Goal: Information Seeking & Learning: Find specific fact

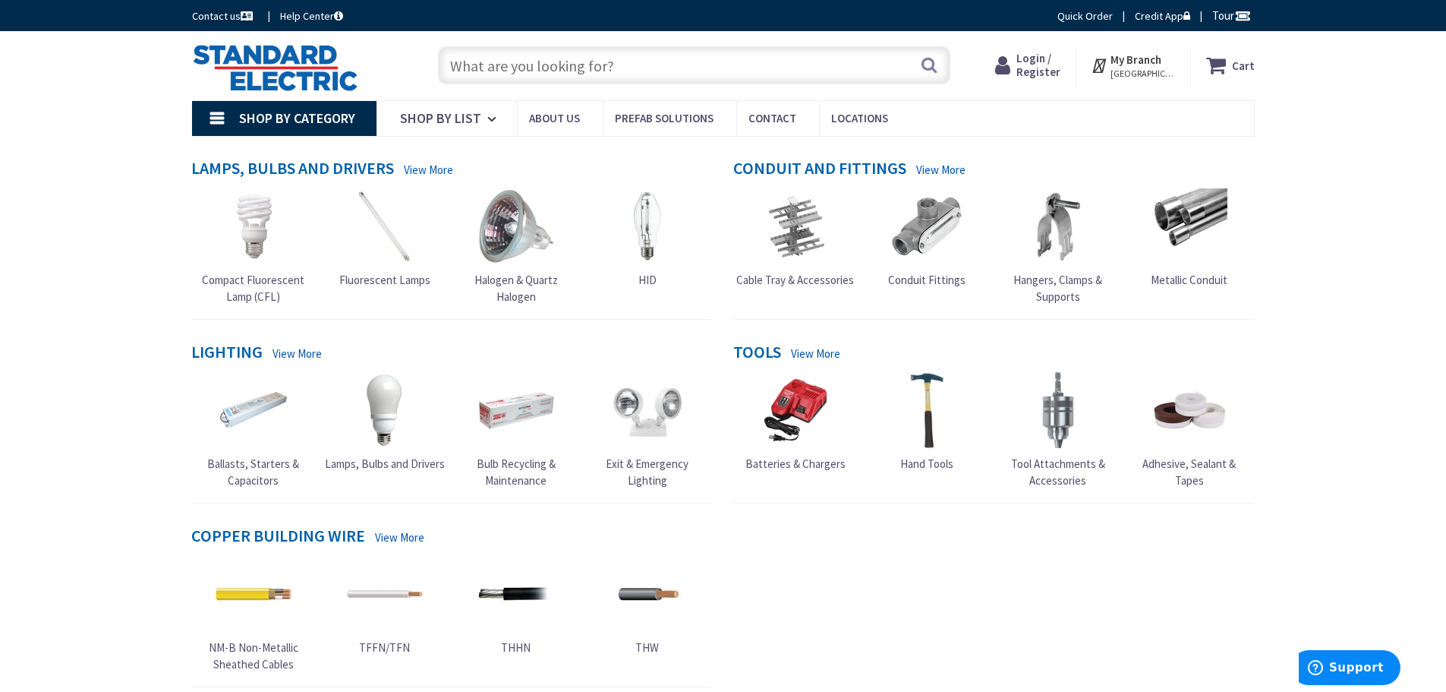
drag, startPoint x: 1064, startPoint y: 51, endPoint x: 1045, endPoint y: 66, distance: 24.3
click at [1045, 66] on span "Login / Register" at bounding box center [1039, 65] width 44 height 28
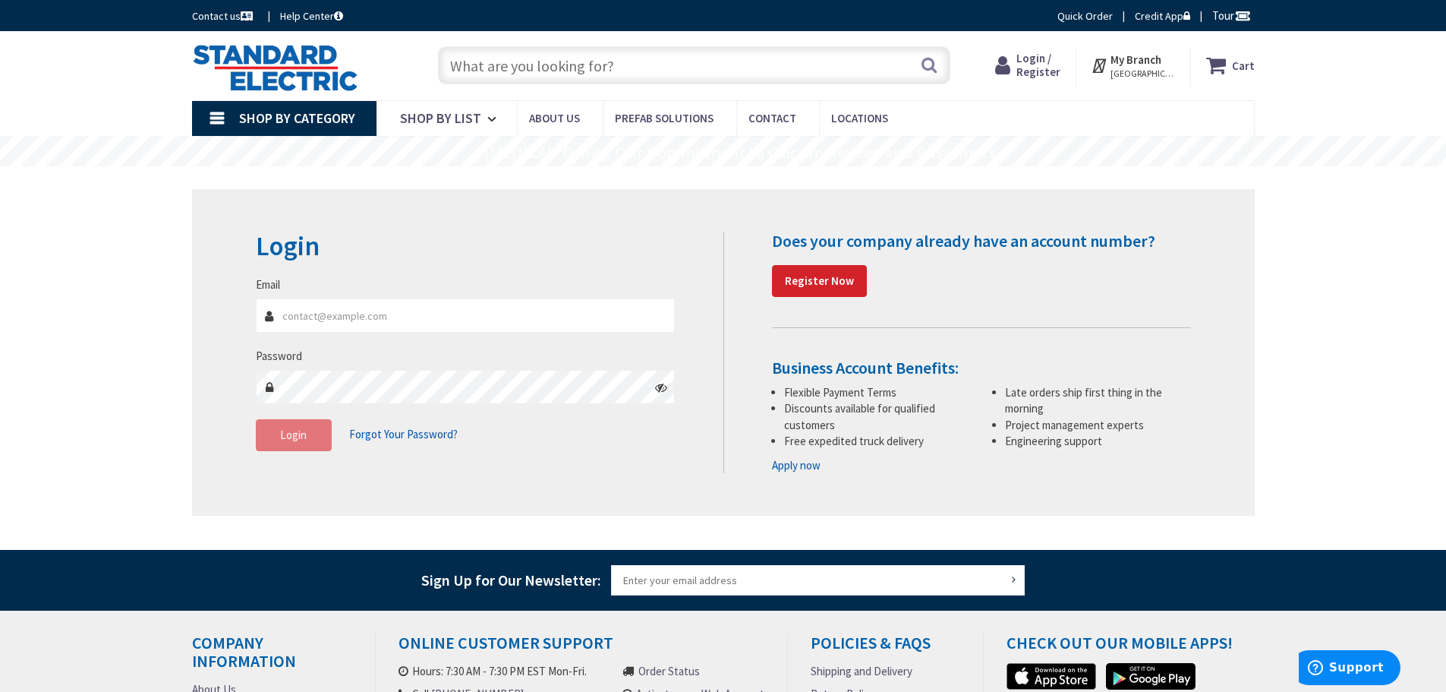
type input "tony@atkinsonelectricllc.com"
click at [295, 440] on span "Login" at bounding box center [293, 434] width 27 height 14
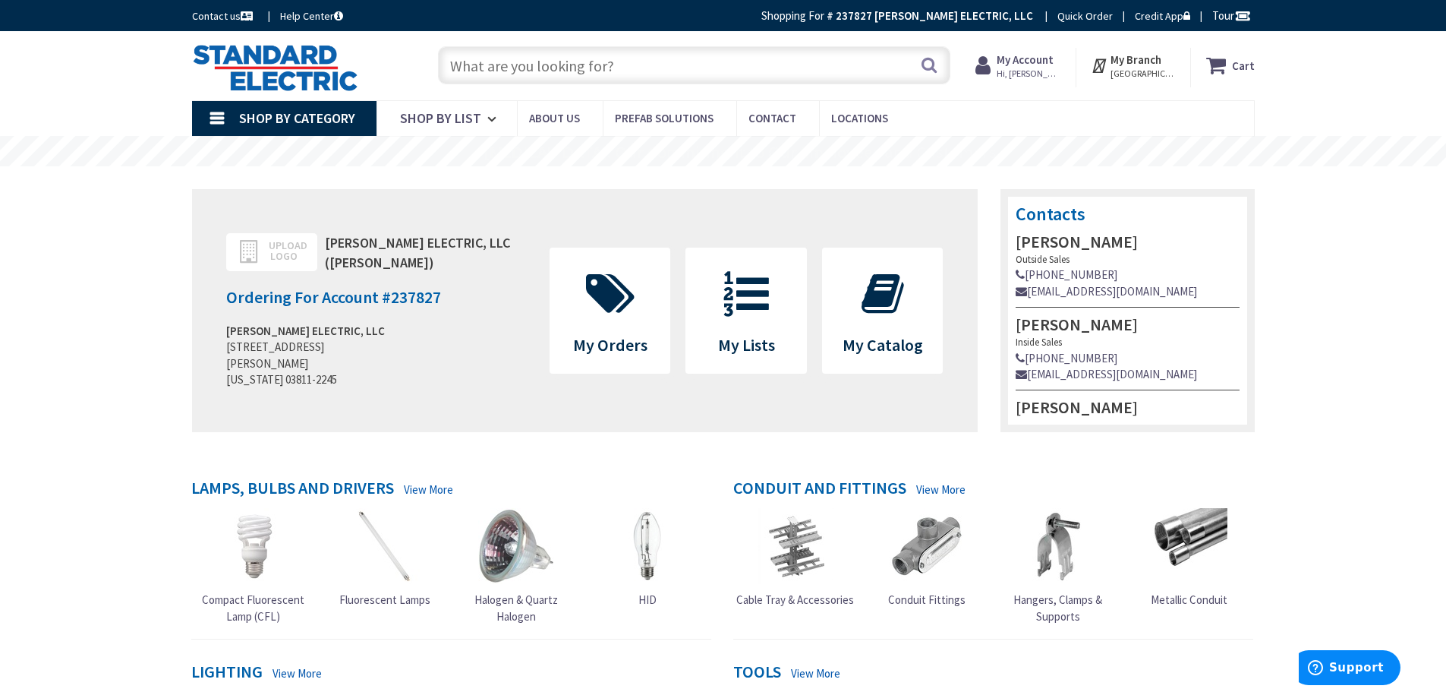
click at [539, 66] on input "text" at bounding box center [694, 65] width 512 height 38
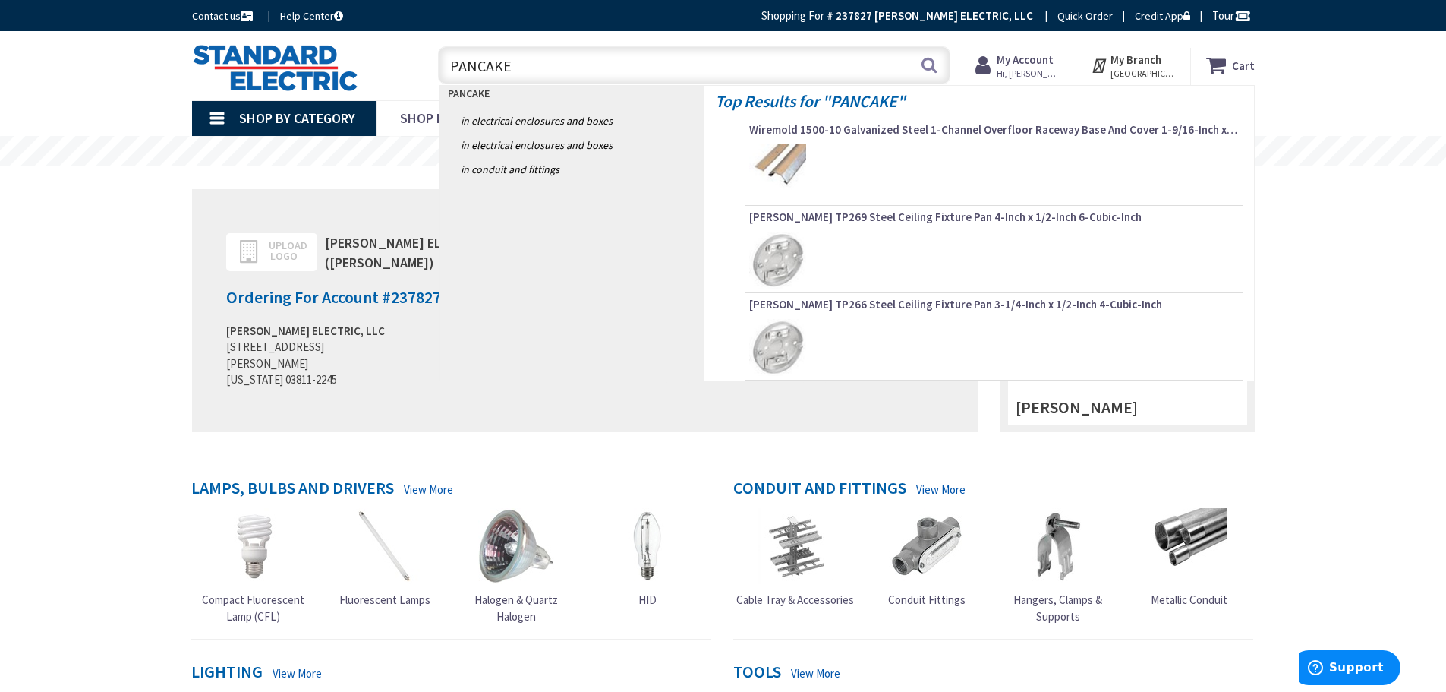
drag, startPoint x: 524, startPoint y: 62, endPoint x: 248, endPoint y: 66, distance: 275.6
click at [248, 66] on div "Toggle Nav PANCAKE PANCAKE Search Cart My Cart Close" at bounding box center [724, 65] width 1086 height 51
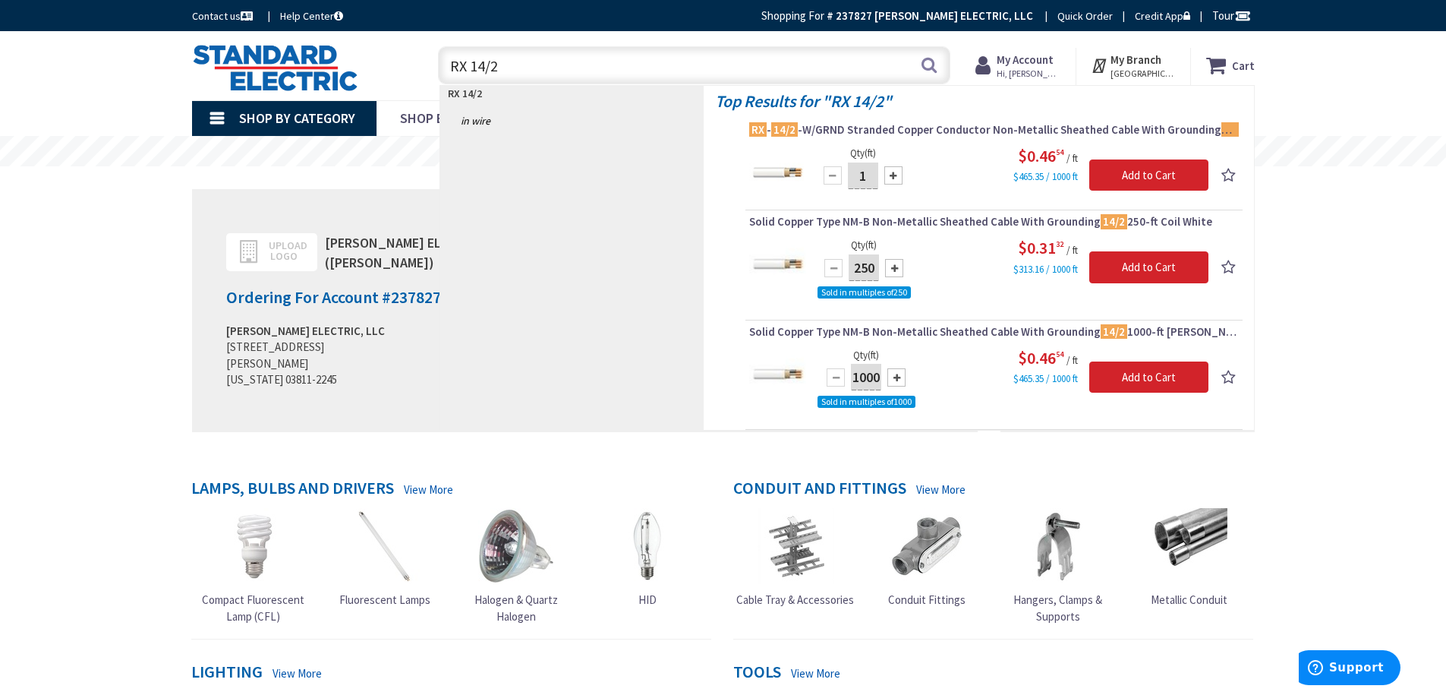
drag, startPoint x: 530, startPoint y: 49, endPoint x: 396, endPoint y: 63, distance: 135.1
click at [396, 63] on div "Toggle Nav RX 14/2 RX 14/2 Search Cart My Cart Close" at bounding box center [724, 65] width 1086 height 51
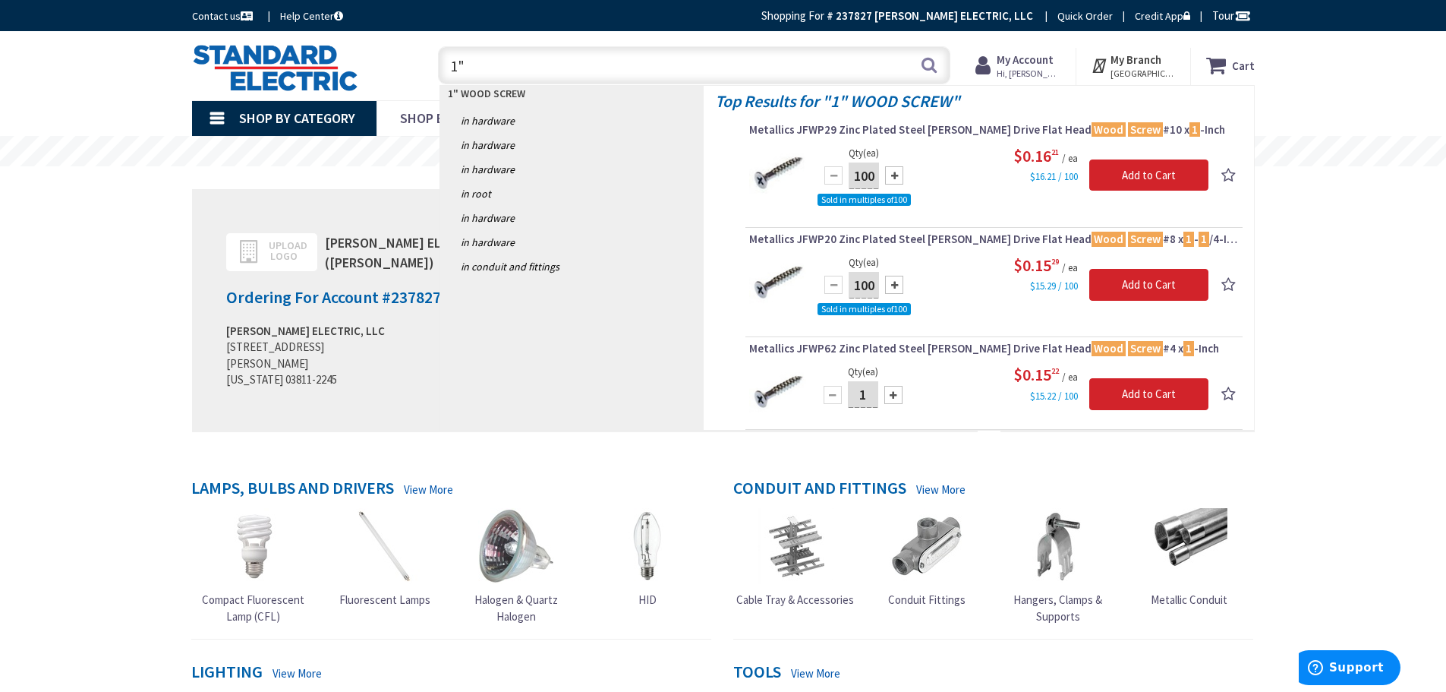
type input "1"
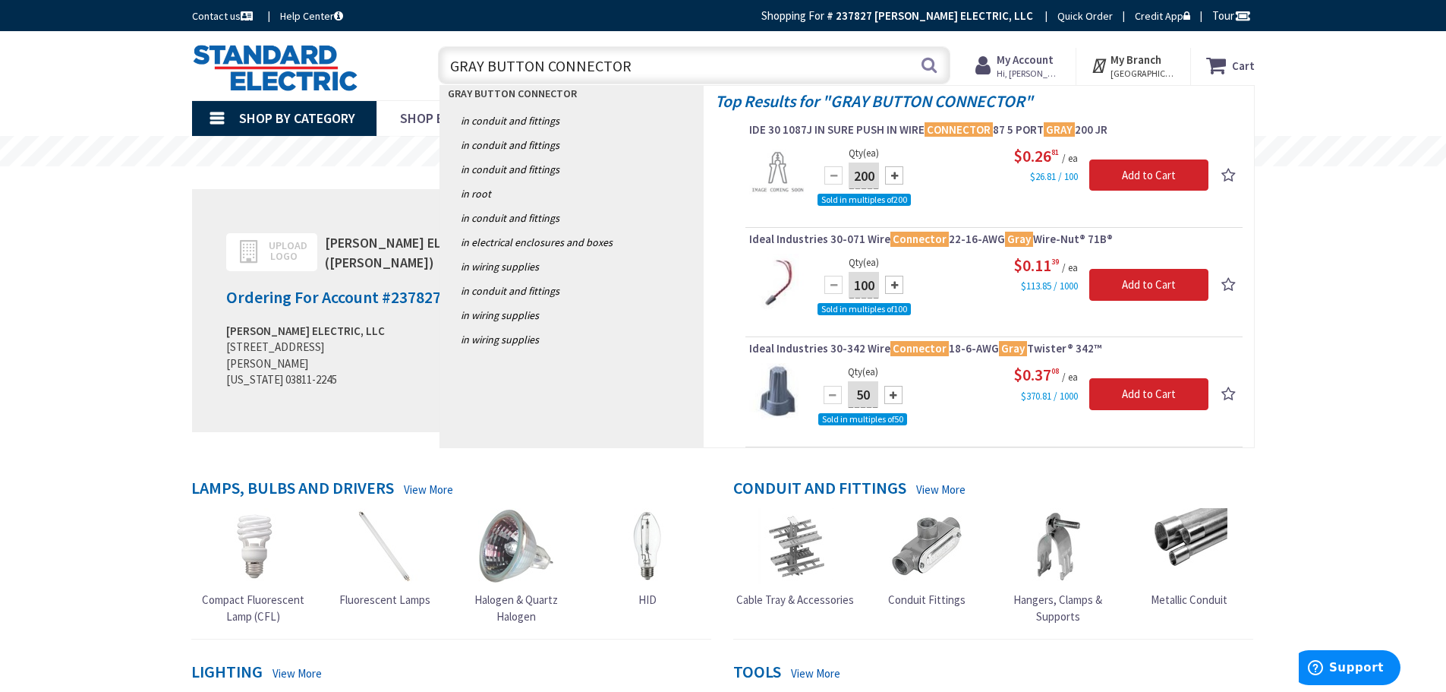
drag, startPoint x: 540, startPoint y: 68, endPoint x: 485, endPoint y: 66, distance: 54.7
click at [485, 66] on input "GRAY BUTTON CONNECTOR" at bounding box center [694, 65] width 512 height 38
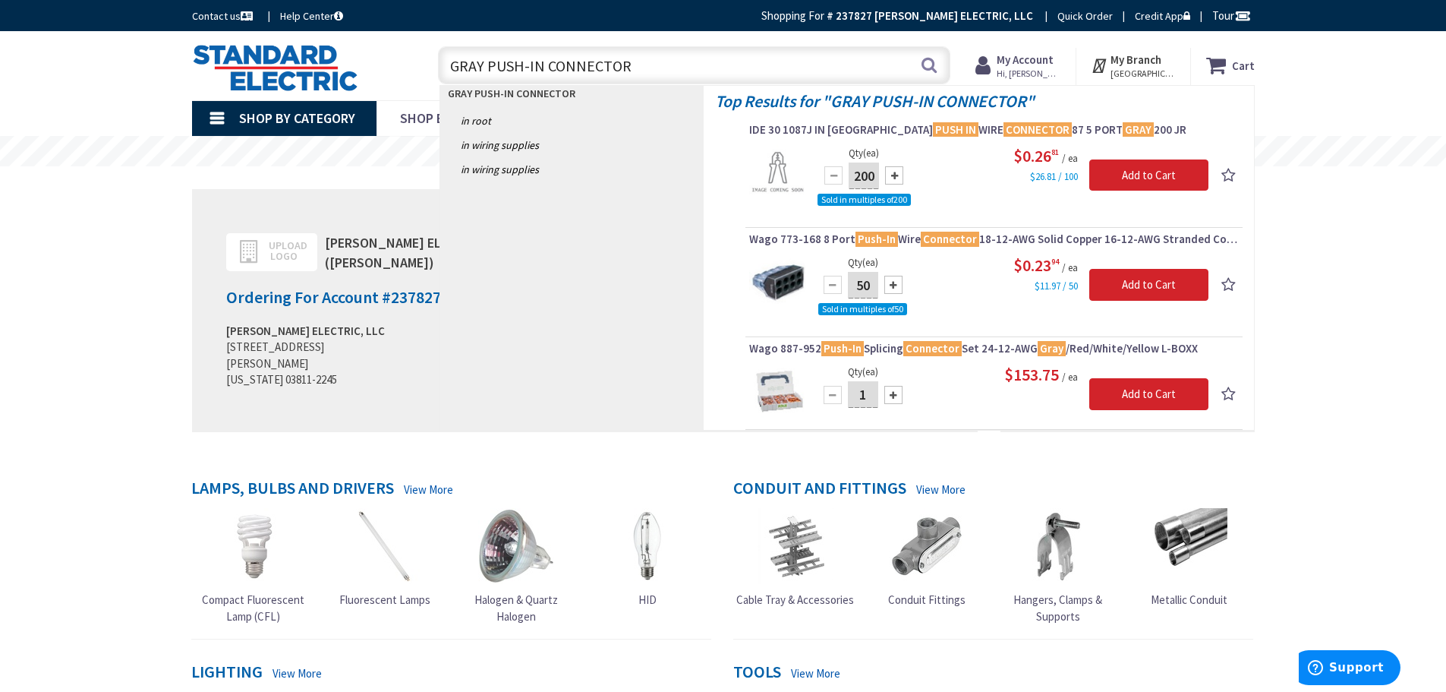
click at [489, 62] on input "GRAY PUSH-IN CONNECTOR" at bounding box center [694, 65] width 512 height 38
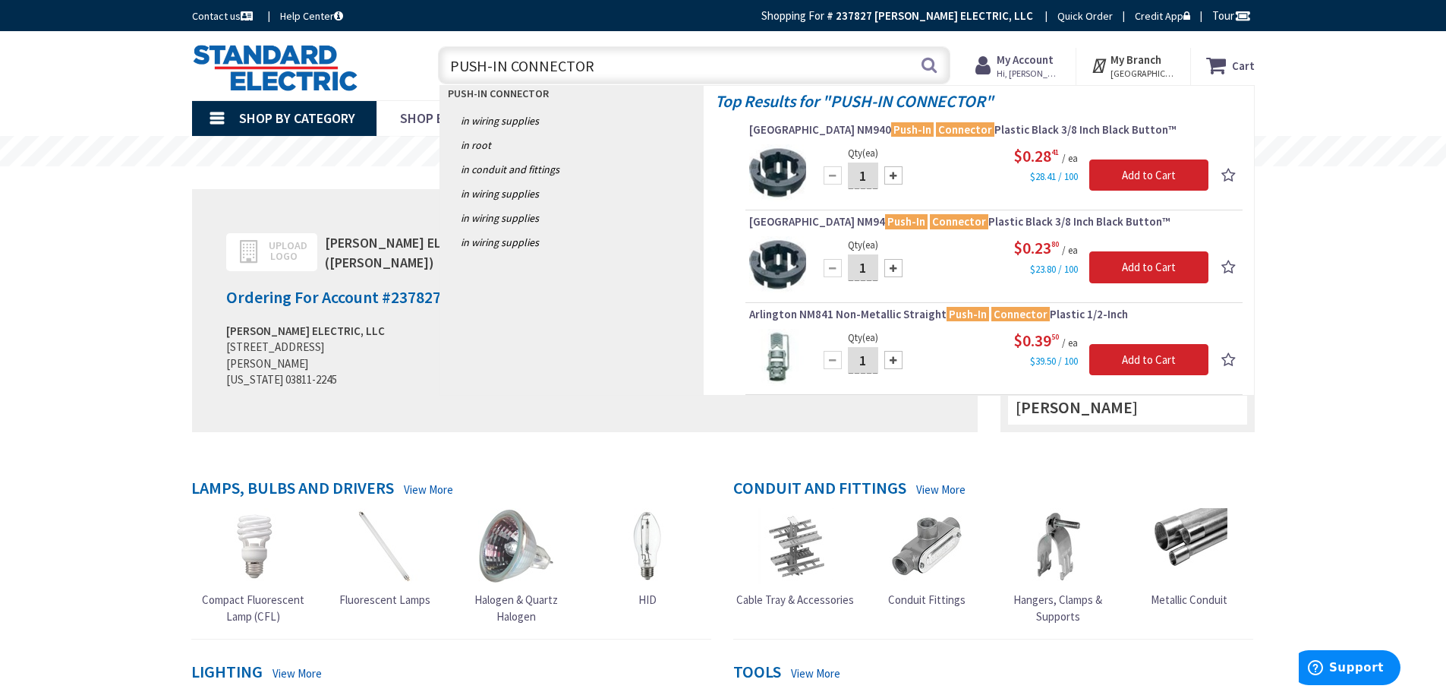
click at [588, 65] on input "PUSH-IN CONNECTOR" at bounding box center [694, 65] width 512 height 38
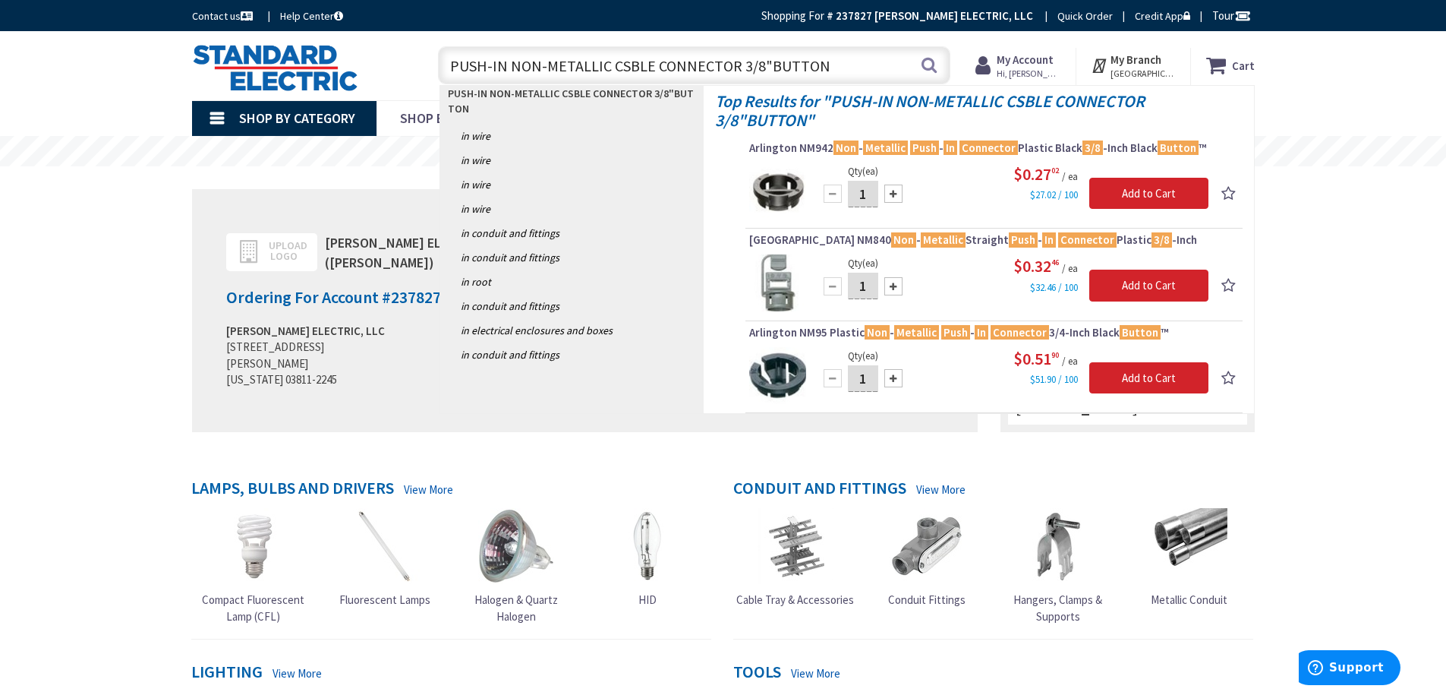
drag, startPoint x: 861, startPoint y: 66, endPoint x: 173, endPoint y: 84, distance: 688.0
click at [173, 84] on div "Skip to Content Toggle Nav PUSH-IN NON-METALLIC CSBLE CONNECTOR 3/8"BUTTON PUSH…" at bounding box center [723, 65] width 1139 height 69
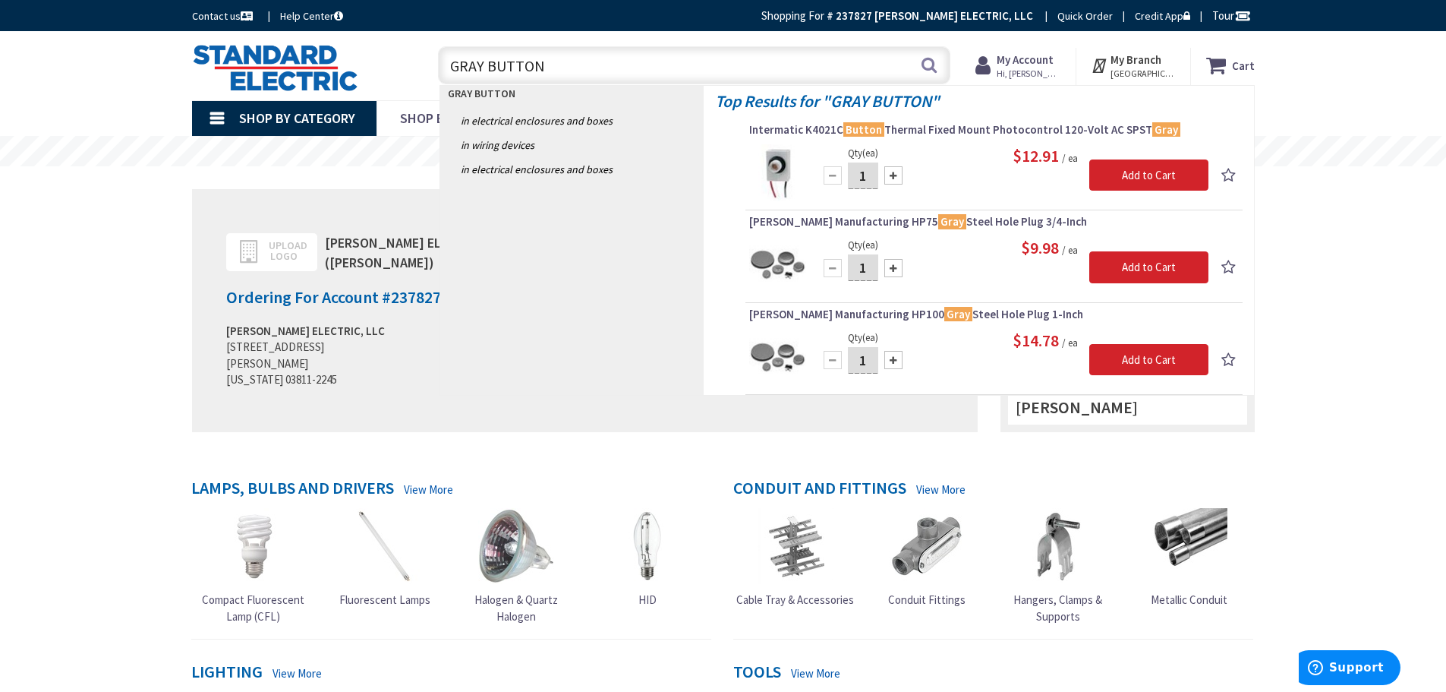
drag, startPoint x: 568, startPoint y: 58, endPoint x: 210, endPoint y: 1, distance: 362.1
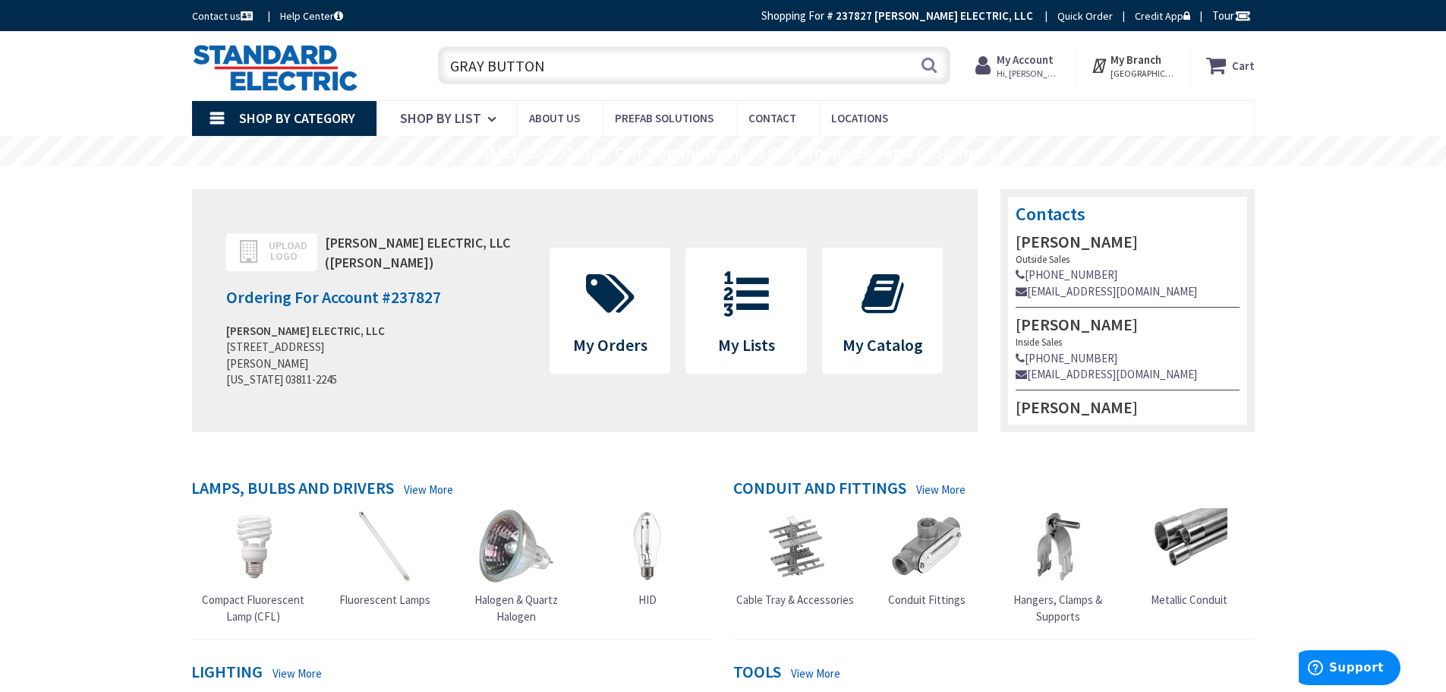
type input "E"
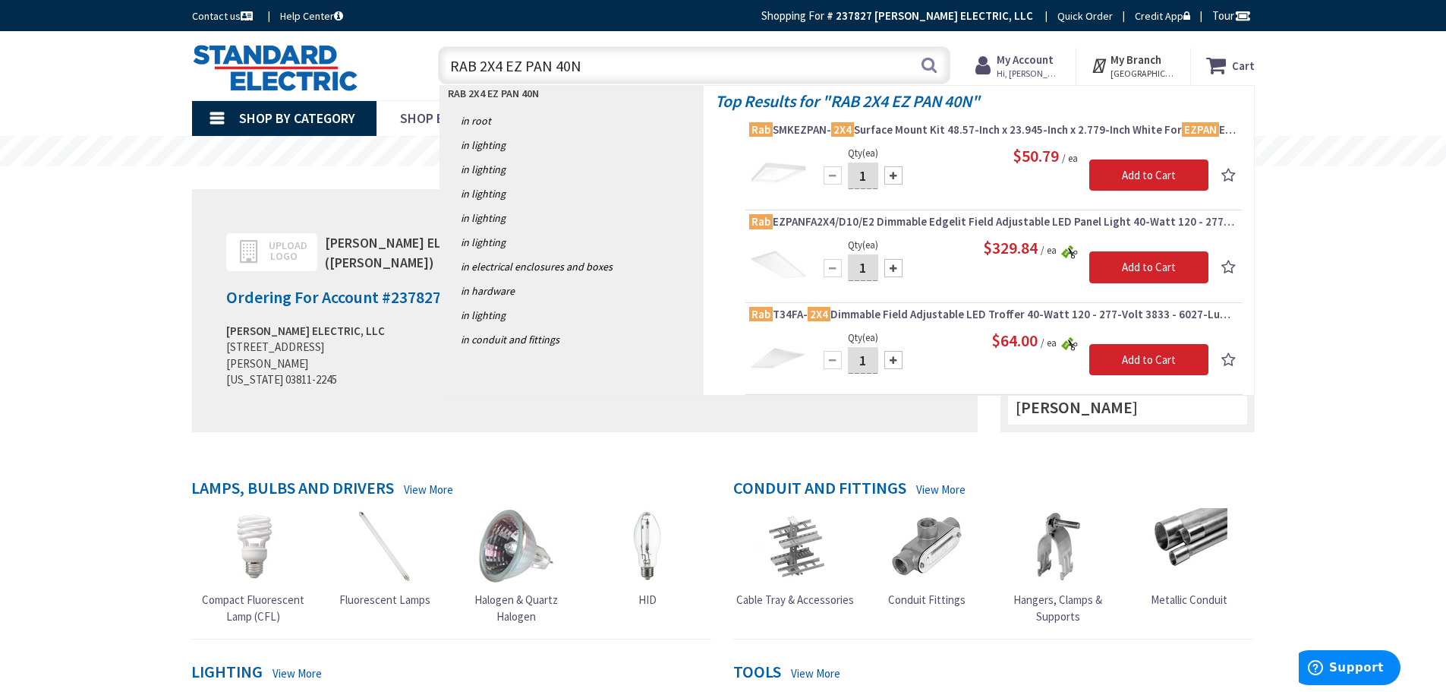
drag, startPoint x: 625, startPoint y: 63, endPoint x: 325, endPoint y: 84, distance: 300.6
click at [325, 81] on div "Toggle Nav RAB 2X4 EZ PAN 40N RAB 2X4 EZ PAN 40N Search Cart My Cart Close You …" at bounding box center [724, 65] width 1086 height 51
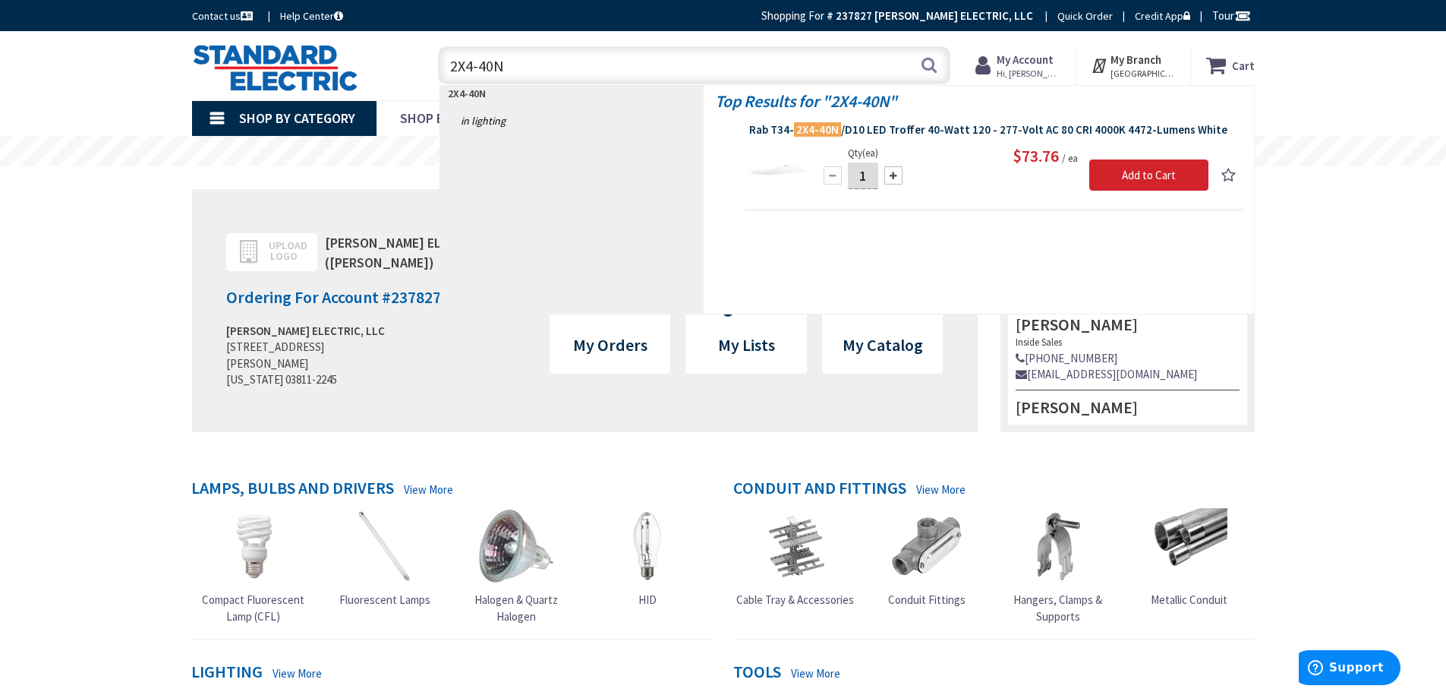
type input "2X4-40N"
click at [954, 128] on span "Rab T34- 2X4-40N /D10 LED Troffer 40-Watt 120 - 277-Volt AC 80 CRI 4000K 4472-L…" at bounding box center [994, 129] width 490 height 15
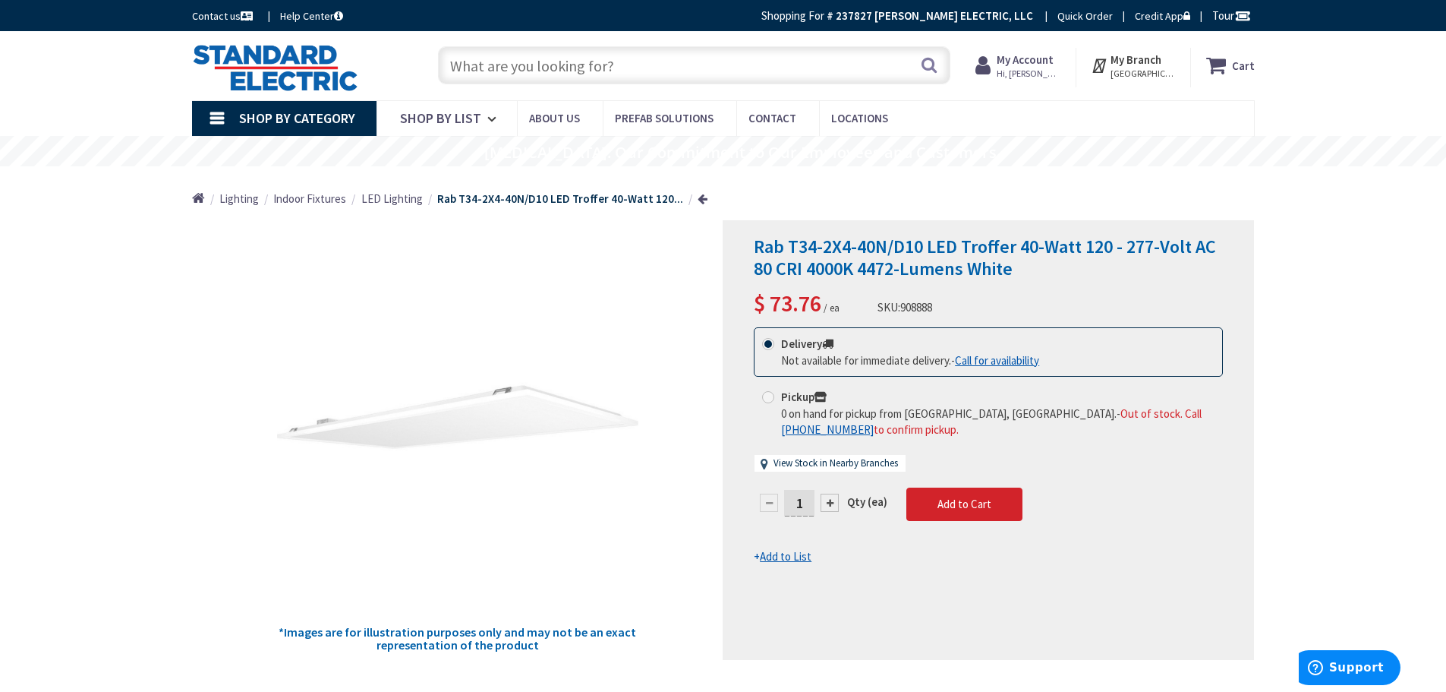
click at [518, 62] on input "text" at bounding box center [694, 65] width 512 height 38
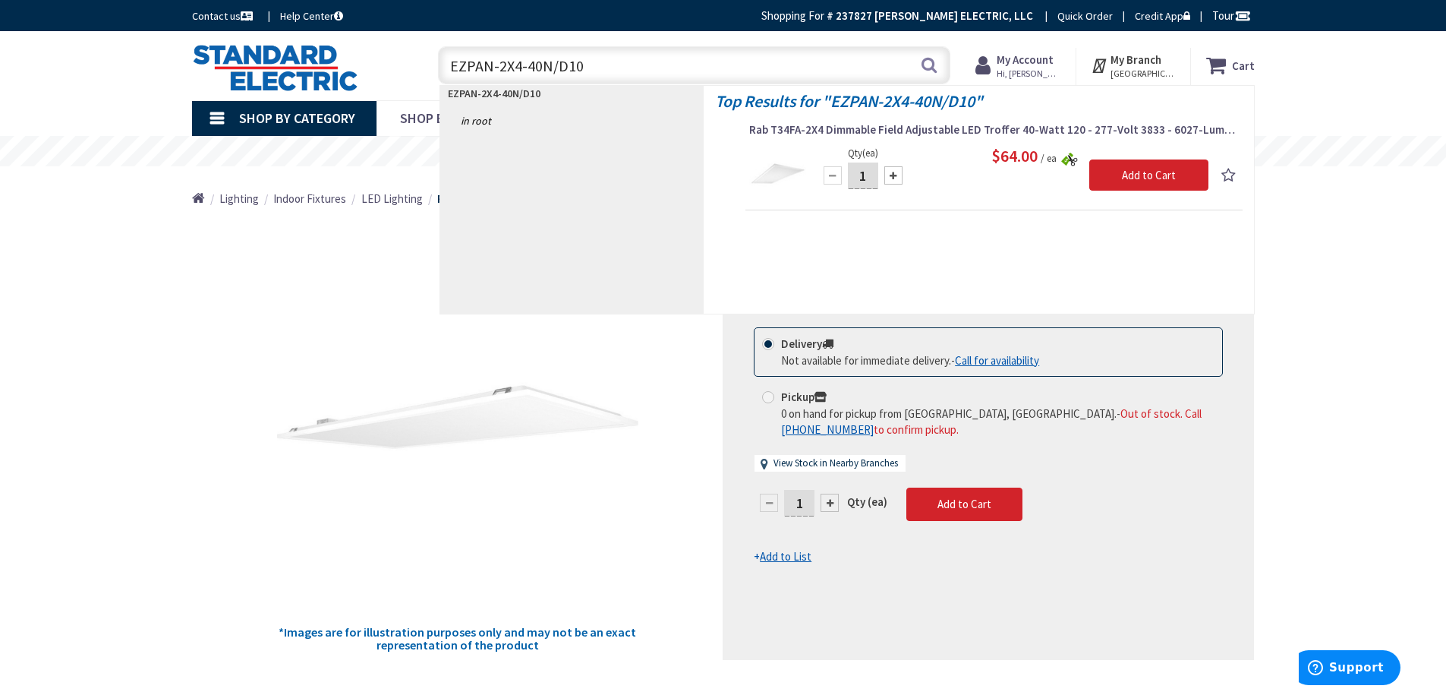
drag, startPoint x: 596, startPoint y: 68, endPoint x: 323, endPoint y: 51, distance: 273.8
click at [323, 51] on div "Toggle Nav EZPAN-2X4-40N/D10 EZPAN-2X4-40N/D10 Search Cart My Cart Close" at bounding box center [724, 65] width 1086 height 51
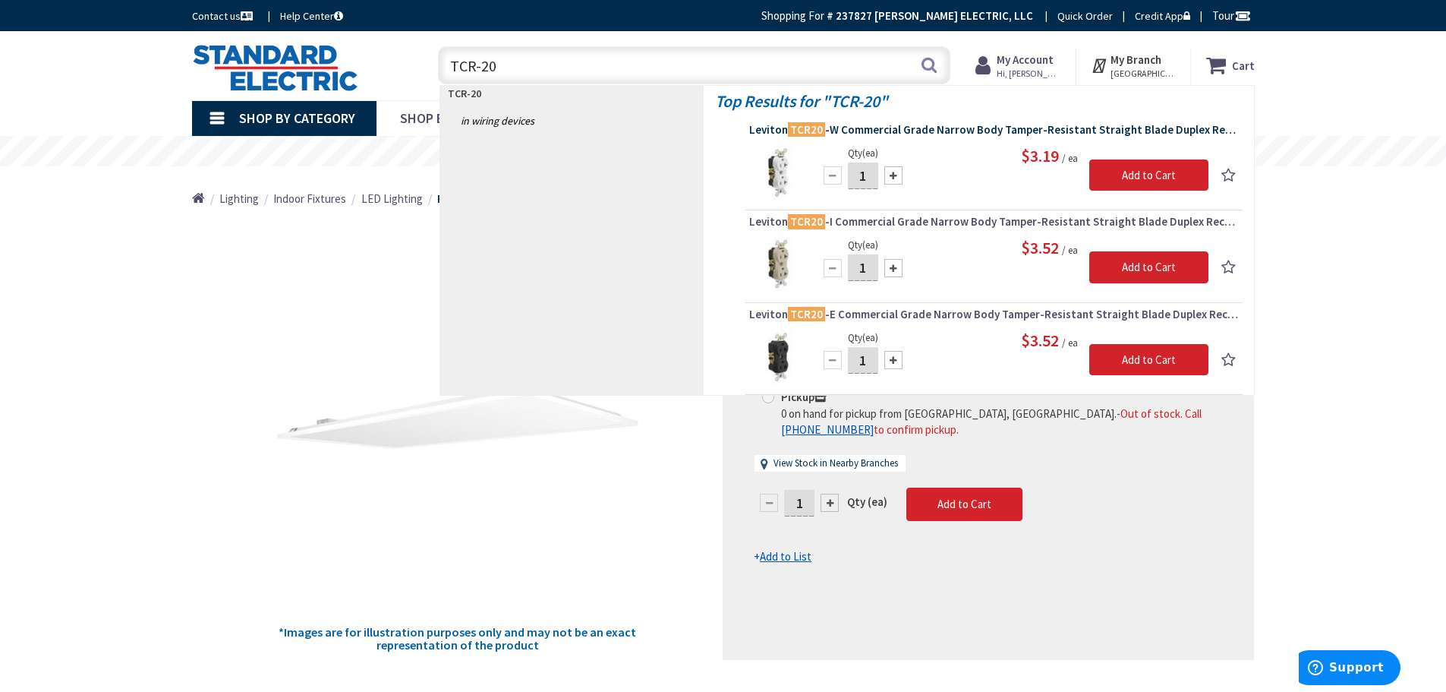
type input "TCR-20"
click at [960, 128] on span "Leviton TCR20 -W Commercial Grade Narrow Body Tamper-Resistant Straight Blade D…" at bounding box center [994, 129] width 490 height 15
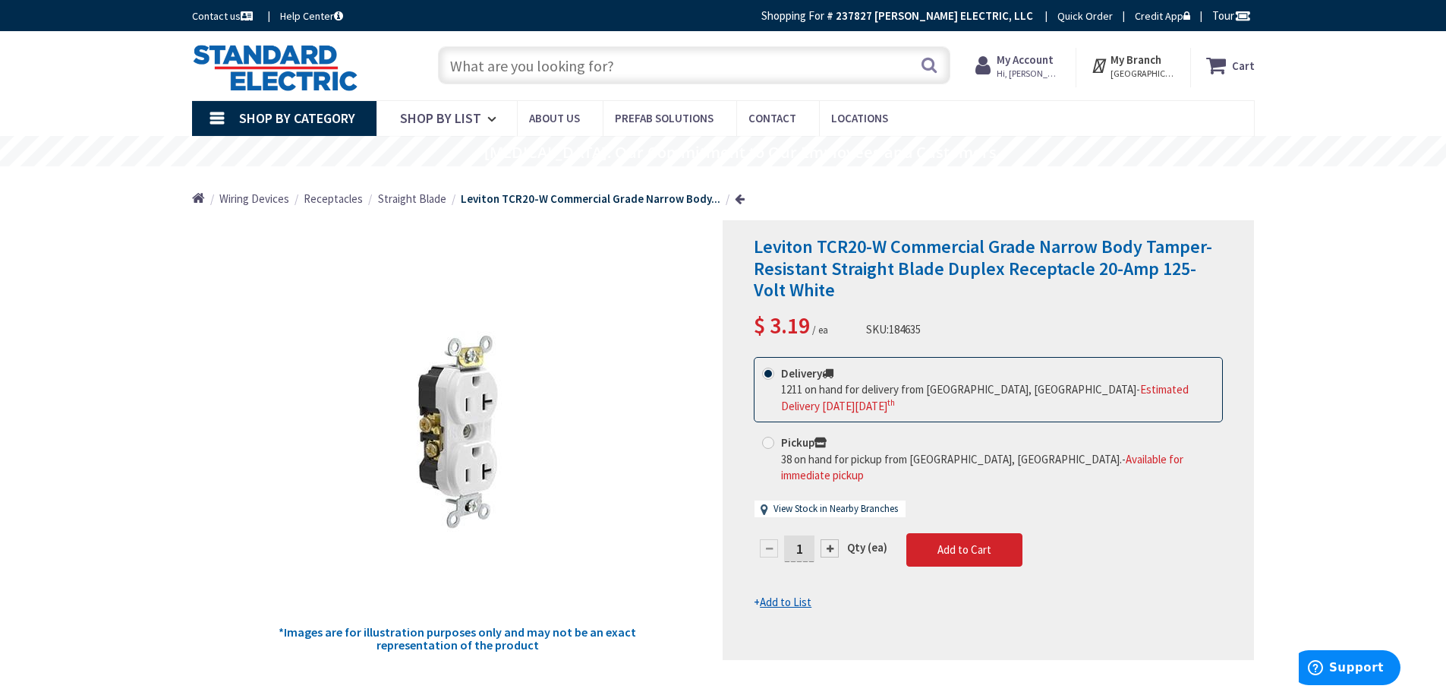
click at [542, 75] on input "text" at bounding box center [694, 65] width 512 height 38
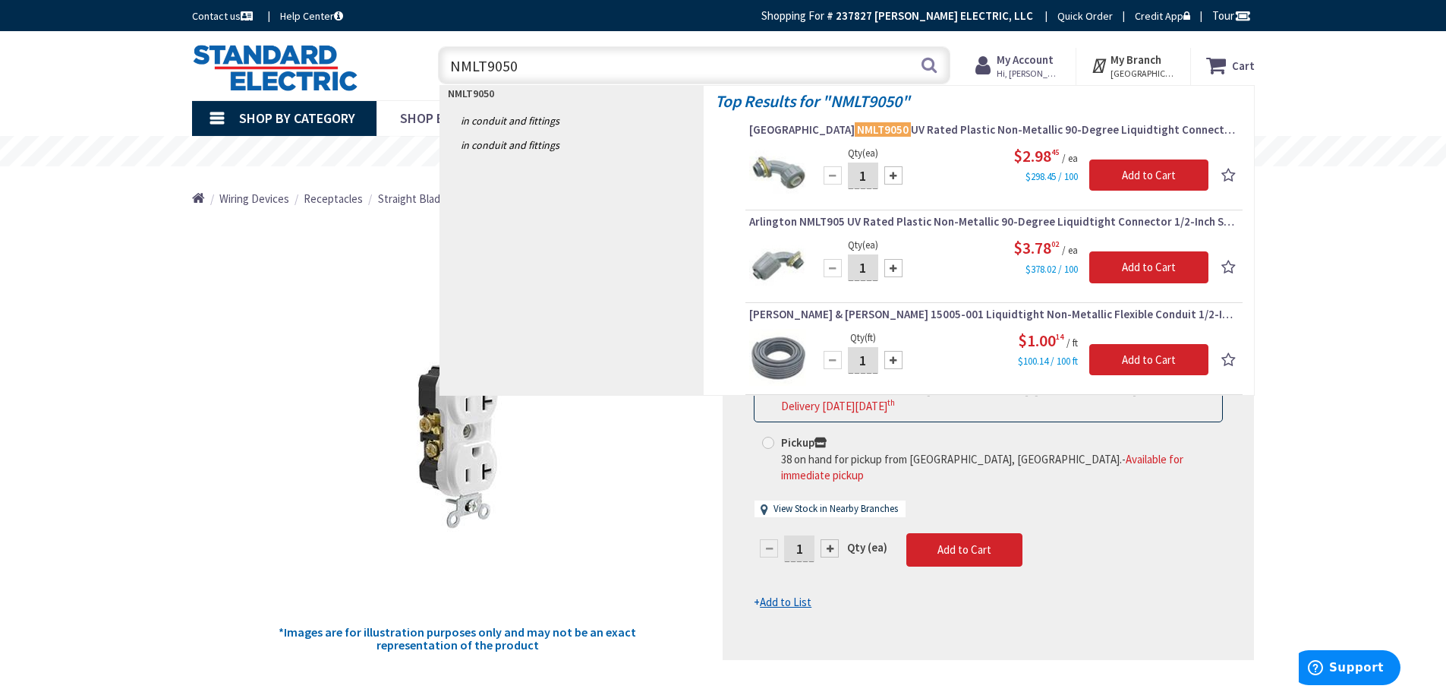
drag, startPoint x: 550, startPoint y: 70, endPoint x: 118, endPoint y: 88, distance: 432.4
click at [118, 88] on div "Skip to Content Toggle Nav NMLT9050 NMLT9050 Search Cart My Cart Close" at bounding box center [723, 65] width 1446 height 69
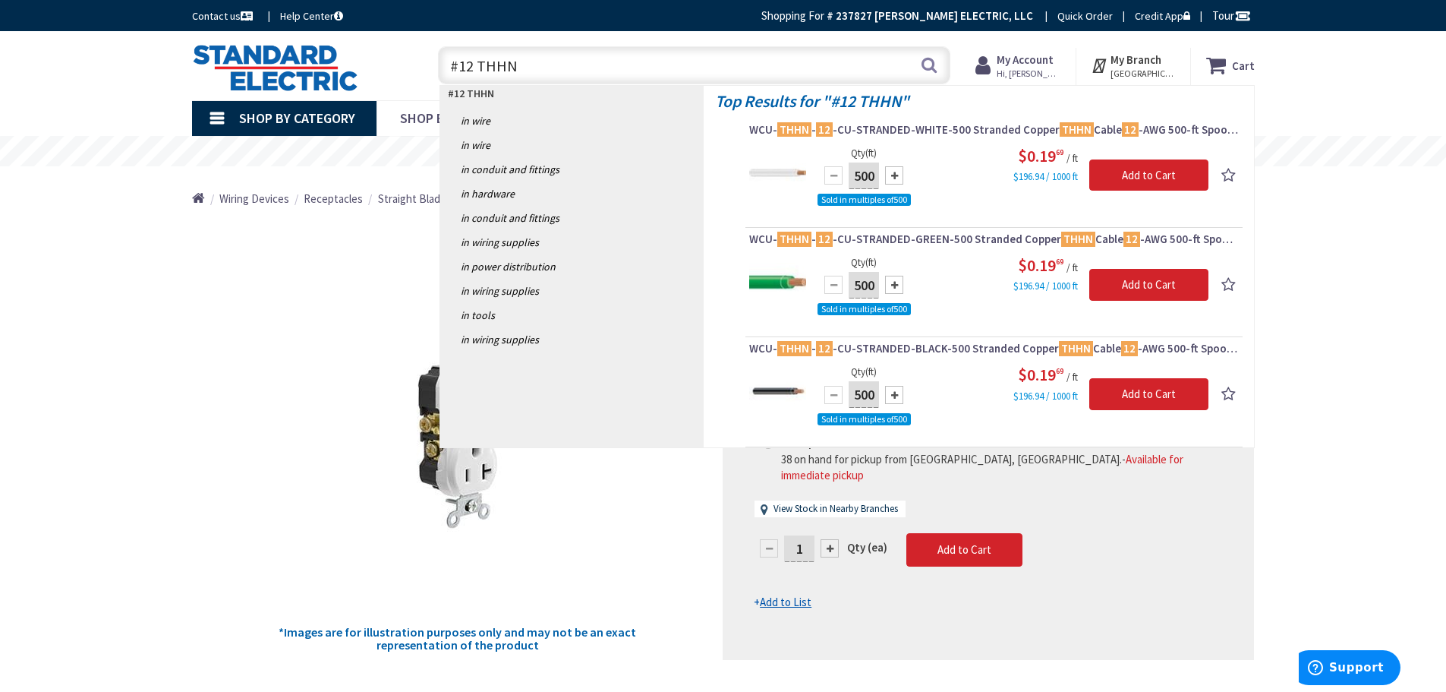
drag, startPoint x: 337, startPoint y: 74, endPoint x: 322, endPoint y: 77, distance: 15.7
click at [322, 77] on div "Toggle Nav #12 THHN #12 THHN Search Cart My Cart Close" at bounding box center [724, 65] width 1086 height 51
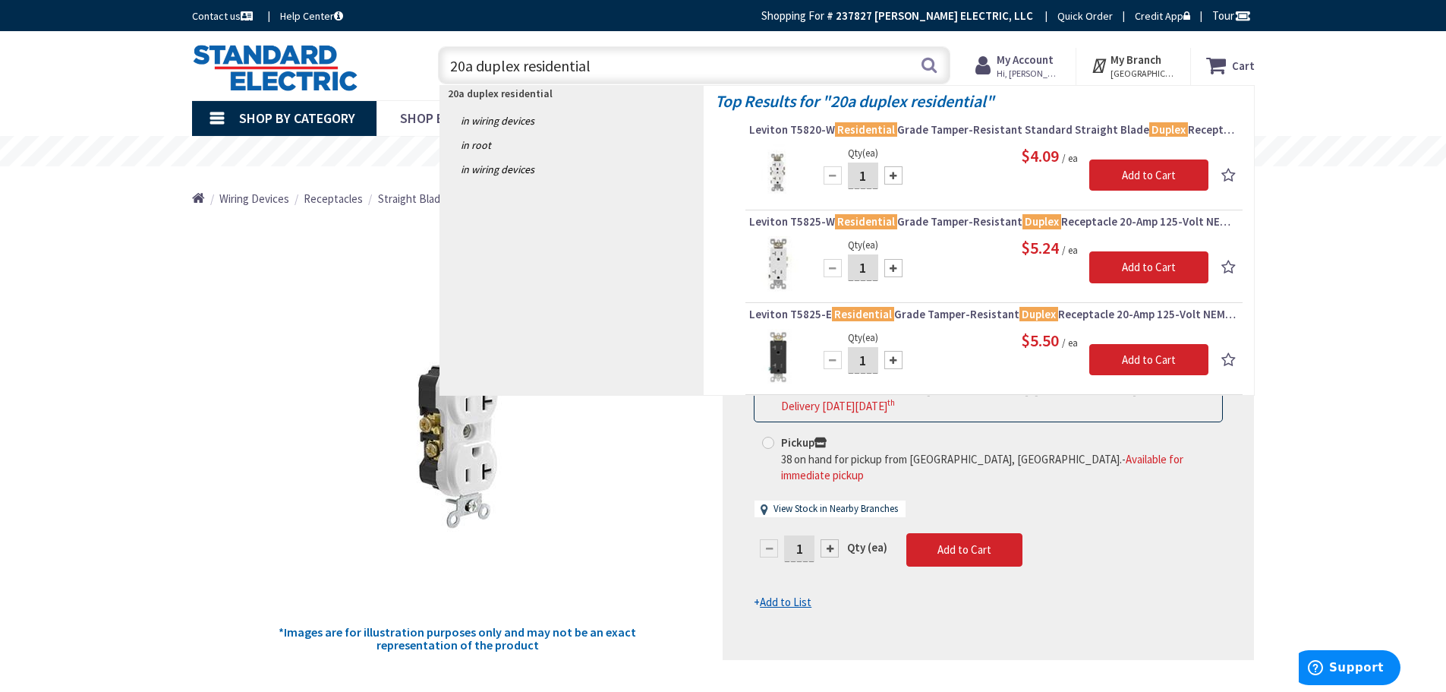
drag, startPoint x: 446, startPoint y: 65, endPoint x: 276, endPoint y: 69, distance: 170.1
click at [276, 69] on div "Toggle Nav 20a duplex residential 20a duplex residential Search Cart My Cart Cl…" at bounding box center [724, 65] width 1086 height 51
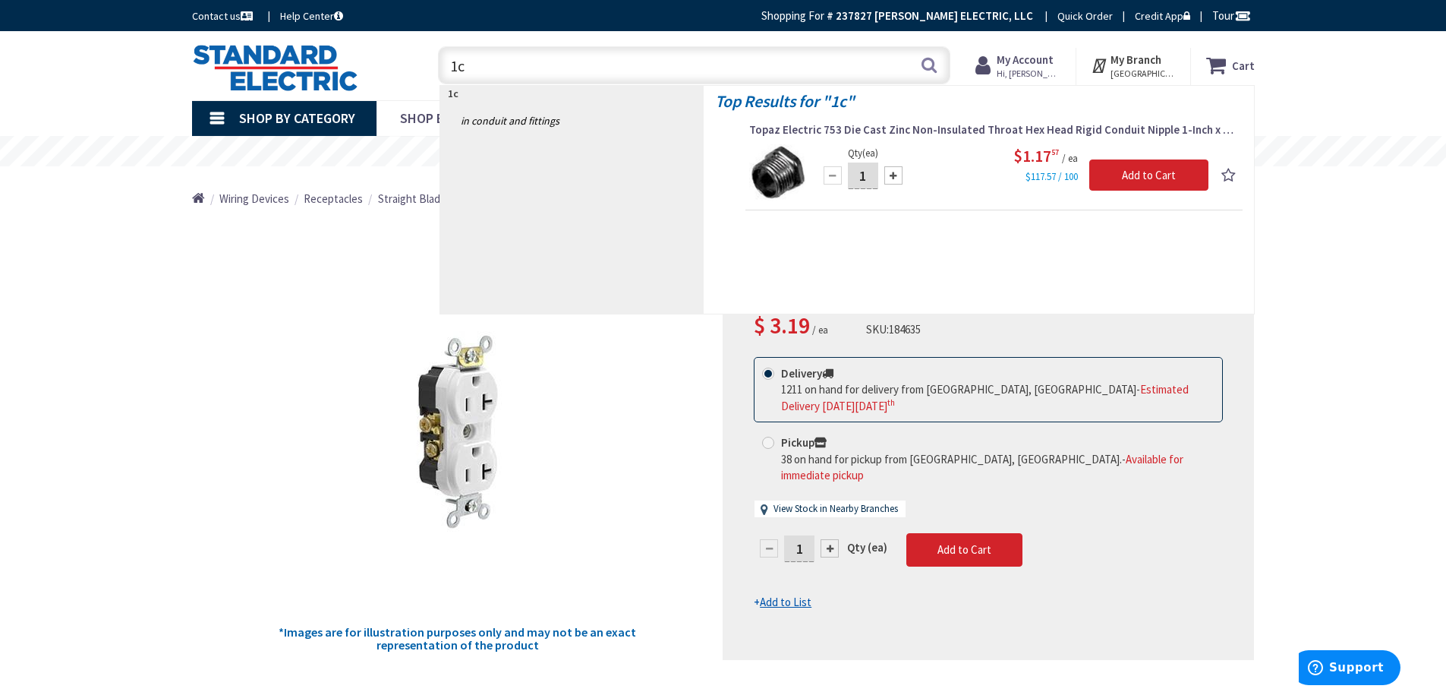
type input "1"
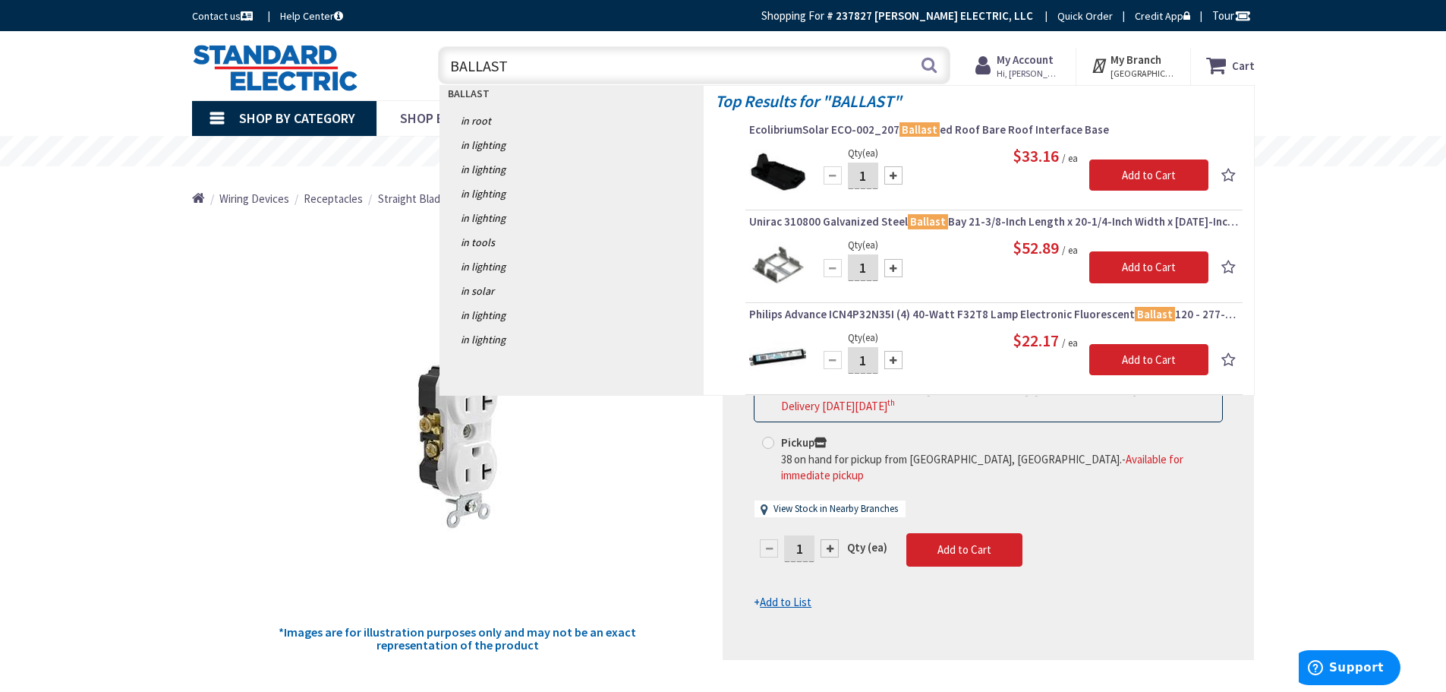
drag, startPoint x: 264, startPoint y: 65, endPoint x: 162, endPoint y: 65, distance: 102.5
click at [162, 65] on div "Skip to Content Toggle Nav BALLAST BALLAST Search Cart My Cart Close You have n…" at bounding box center [723, 65] width 1139 height 69
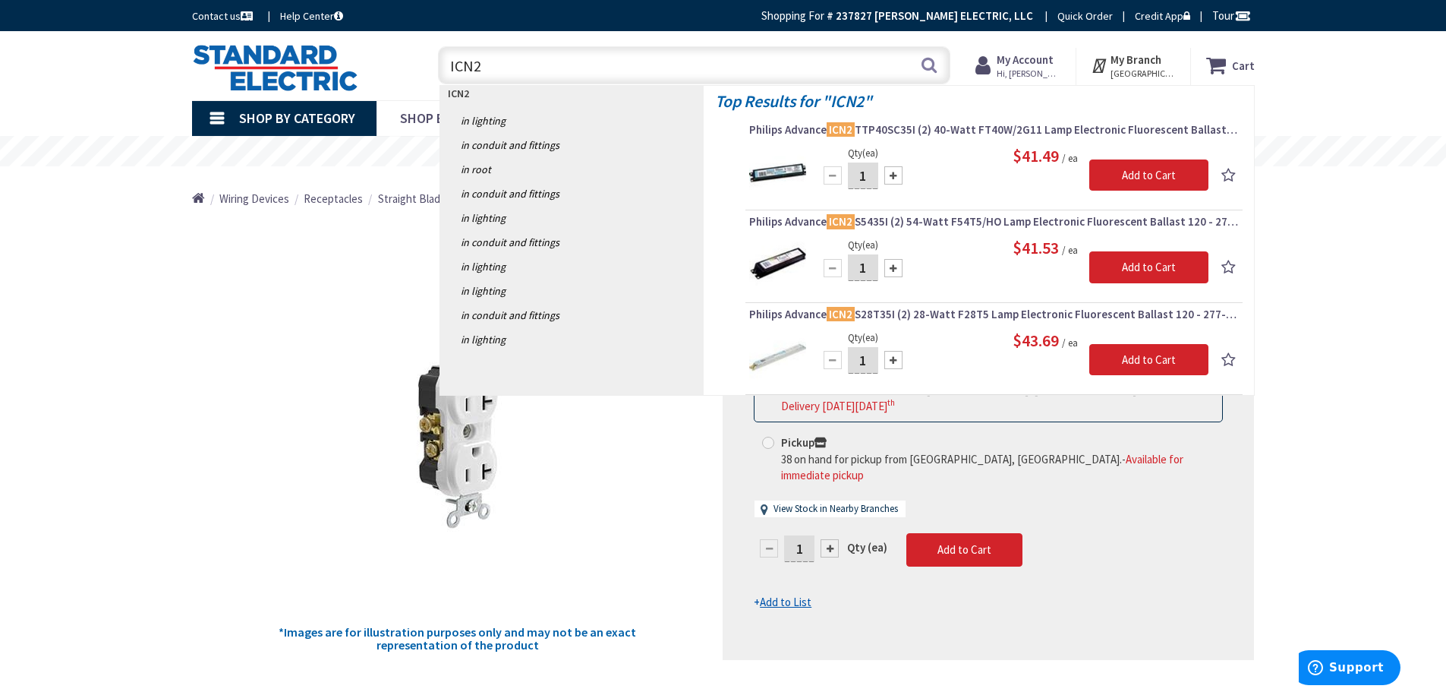
drag, startPoint x: 512, startPoint y: 65, endPoint x: 326, endPoint y: 65, distance: 186.0
click at [326, 65] on div "Toggle Nav ICN2 ICN2 Search Cart My Cart Close You have no items in your shoppi…" at bounding box center [724, 65] width 1086 height 51
type input "T8 BALLAST"
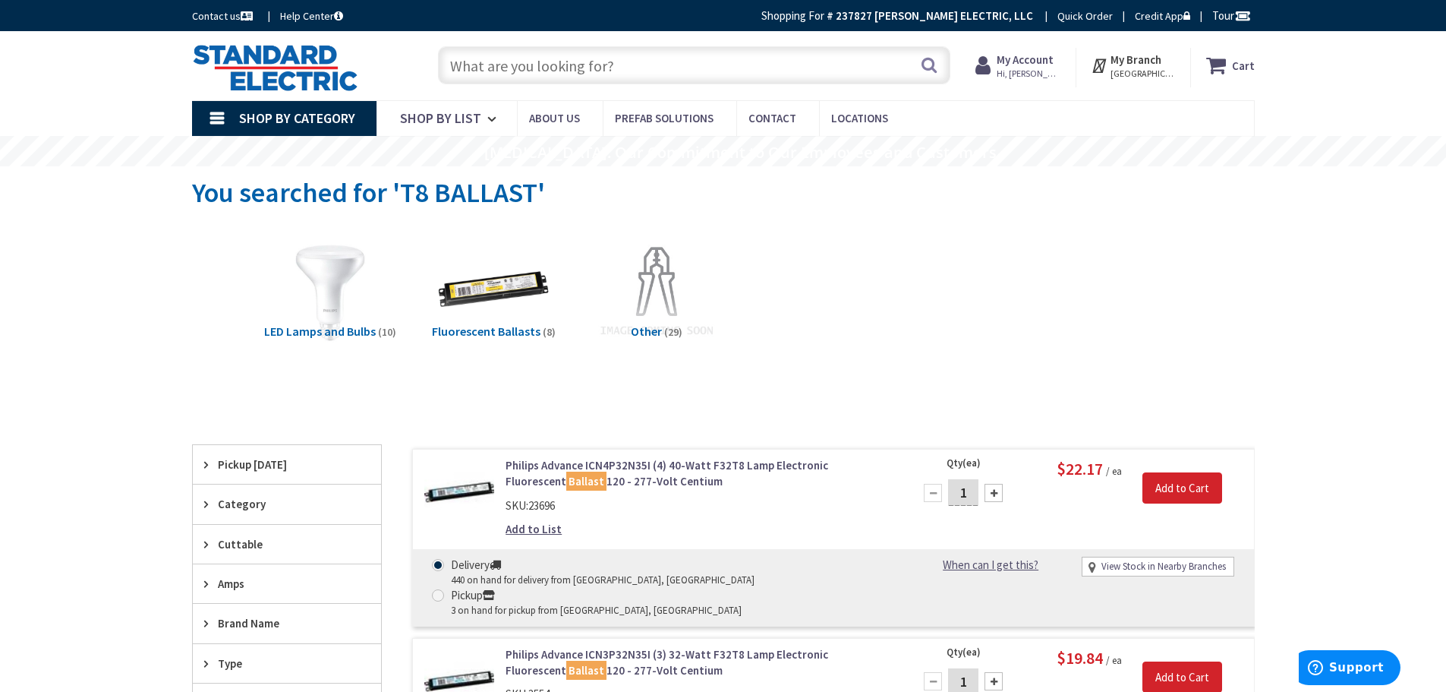
click at [498, 329] on span "Fluorescent Ballasts" at bounding box center [486, 330] width 109 height 15
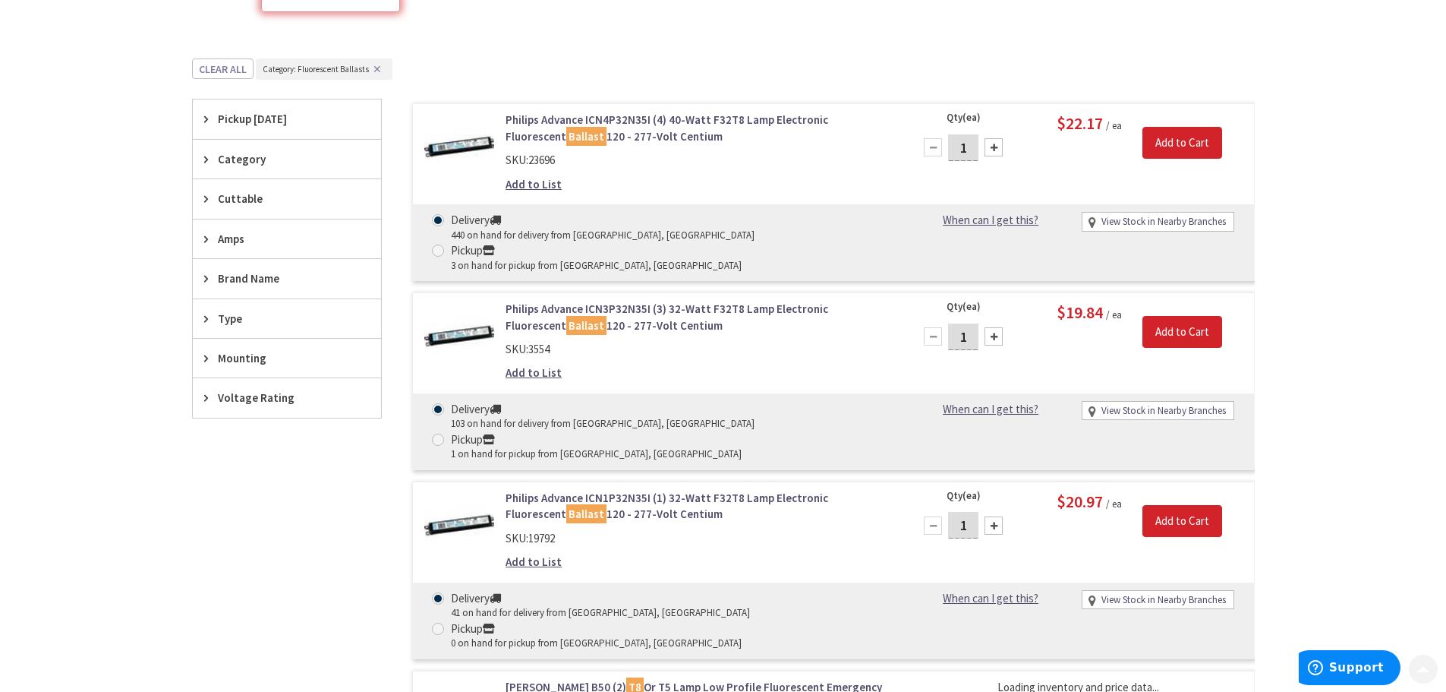
scroll to position [417, 0]
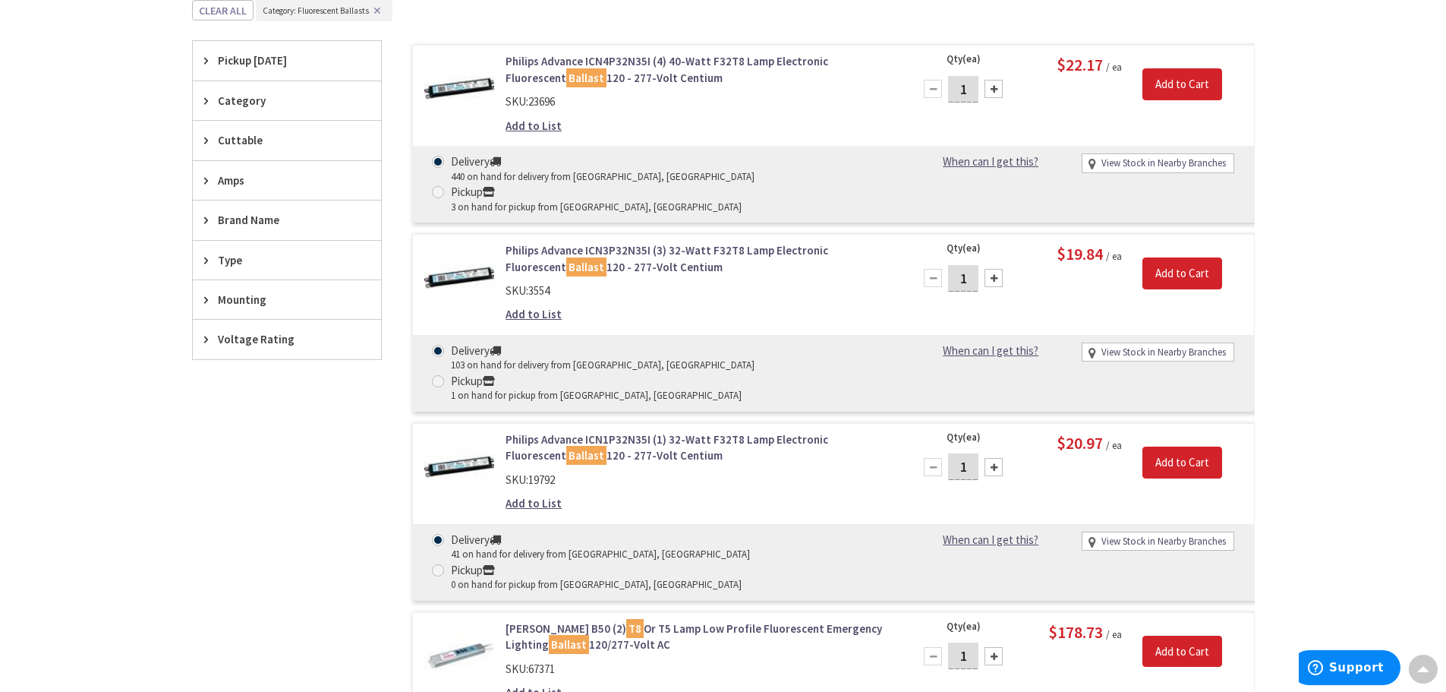
click at [702, 431] on link "Philips Advance ICN1P32N35I (1) 32-Watt F32T8 Lamp Electronic Fluorescent Balla…" at bounding box center [699, 447] width 386 height 33
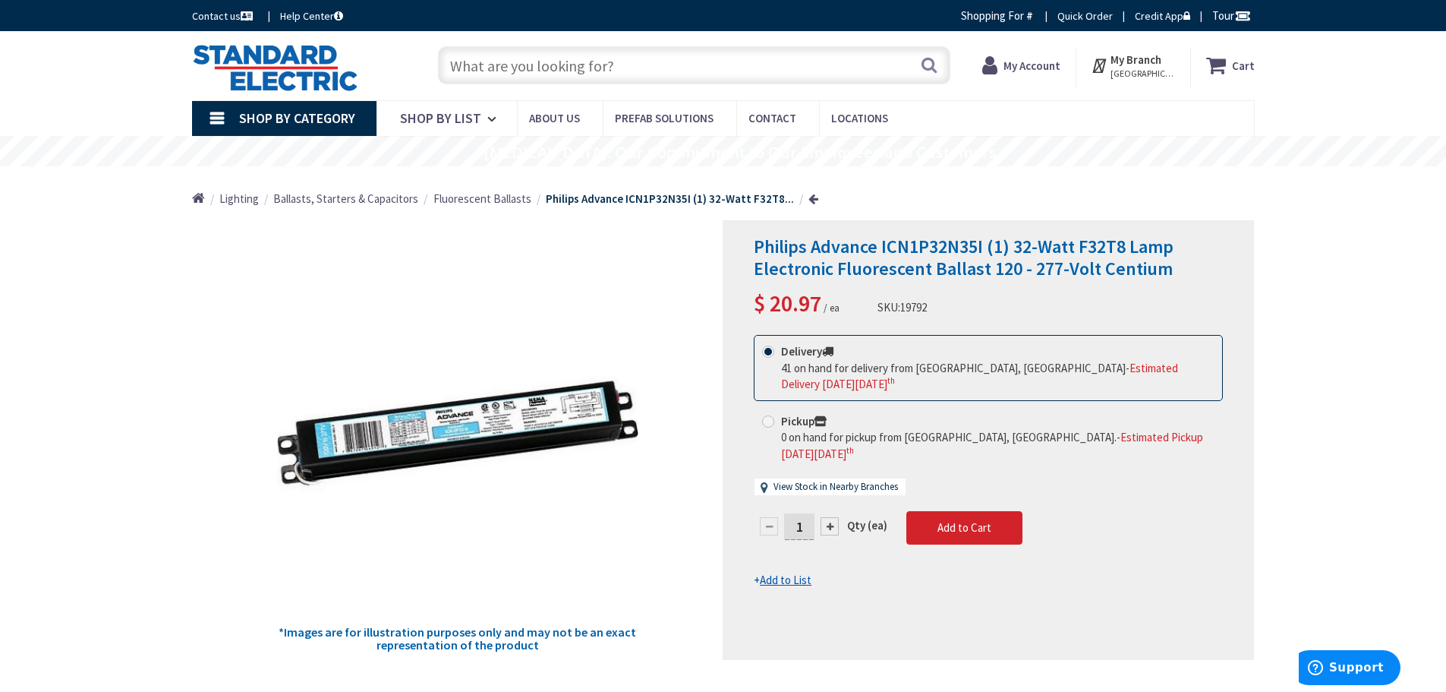
click at [504, 49] on div "Search" at bounding box center [690, 64] width 520 height 49
click at [502, 58] on input "text" at bounding box center [694, 65] width 512 height 38
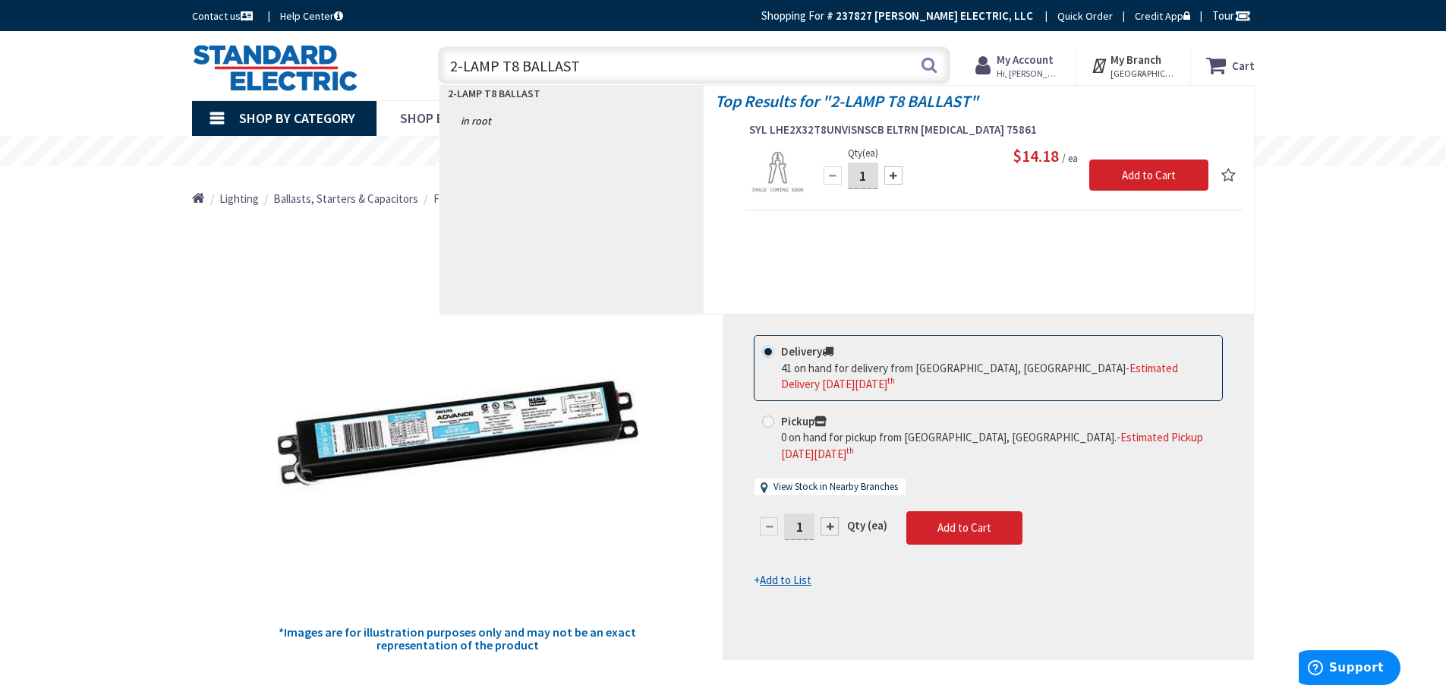
drag, startPoint x: 513, startPoint y: 72, endPoint x: 282, endPoint y: 72, distance: 231.5
click at [282, 72] on div "Toggle Nav 2-LAMP T8 BALLAST 2-LAMP T8 BALLAST Search Cart My Cart Close" at bounding box center [724, 65] width 1086 height 51
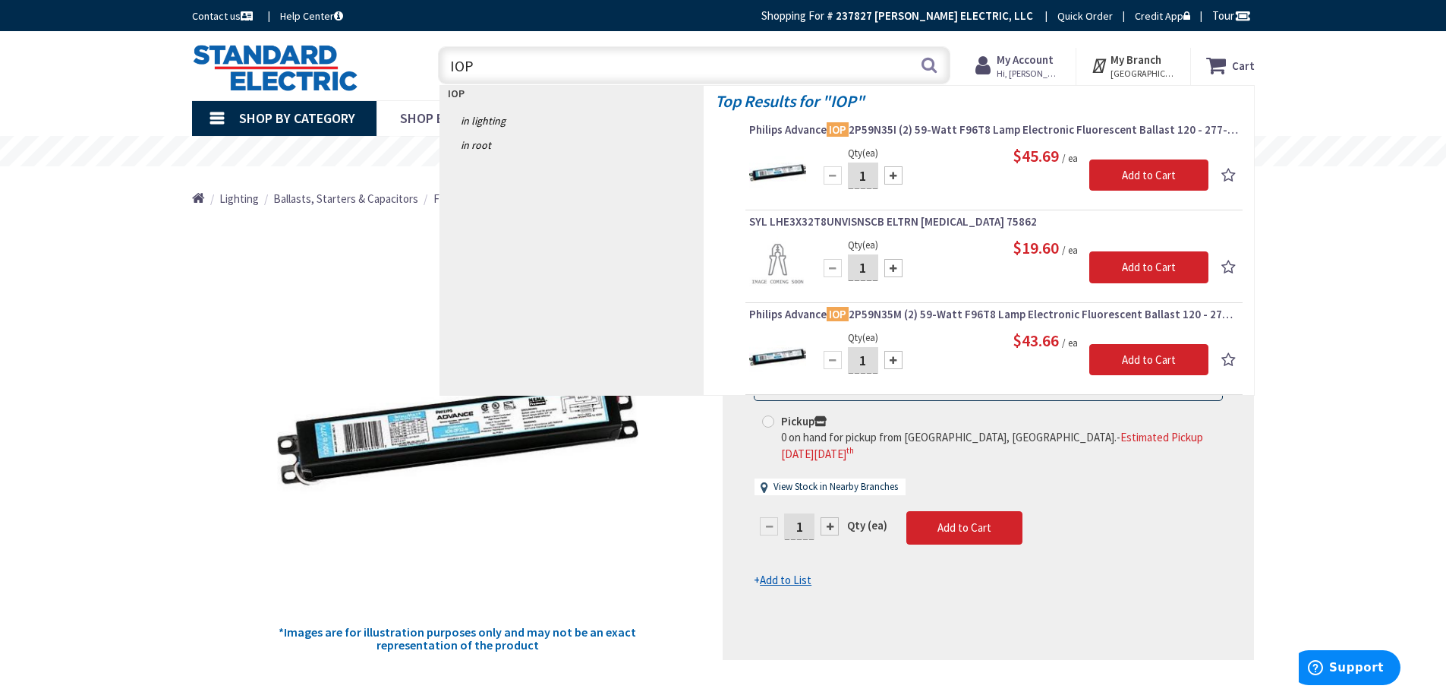
drag, startPoint x: 531, startPoint y: 61, endPoint x: 298, endPoint y: 79, distance: 233.0
click at [298, 79] on div "Toggle Nav IOP IOP Search Cart My Cart Close" at bounding box center [724, 65] width 1086 height 51
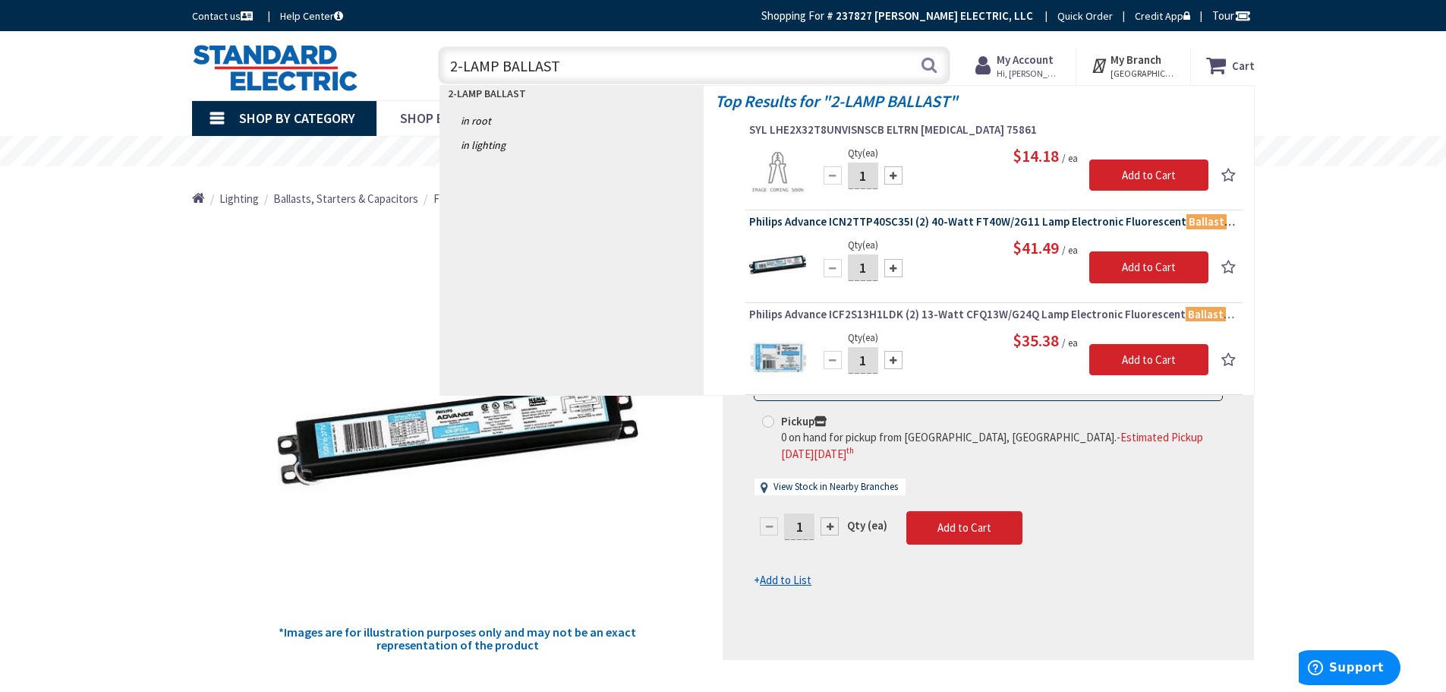
type input "2-LAMP BALLAST"
click at [1160, 219] on span "Philips Advance ICN2TTP40SC35I (2) 40-Watt FT40W/2G11 Lamp Electronic Fluoresce…" at bounding box center [994, 221] width 490 height 15
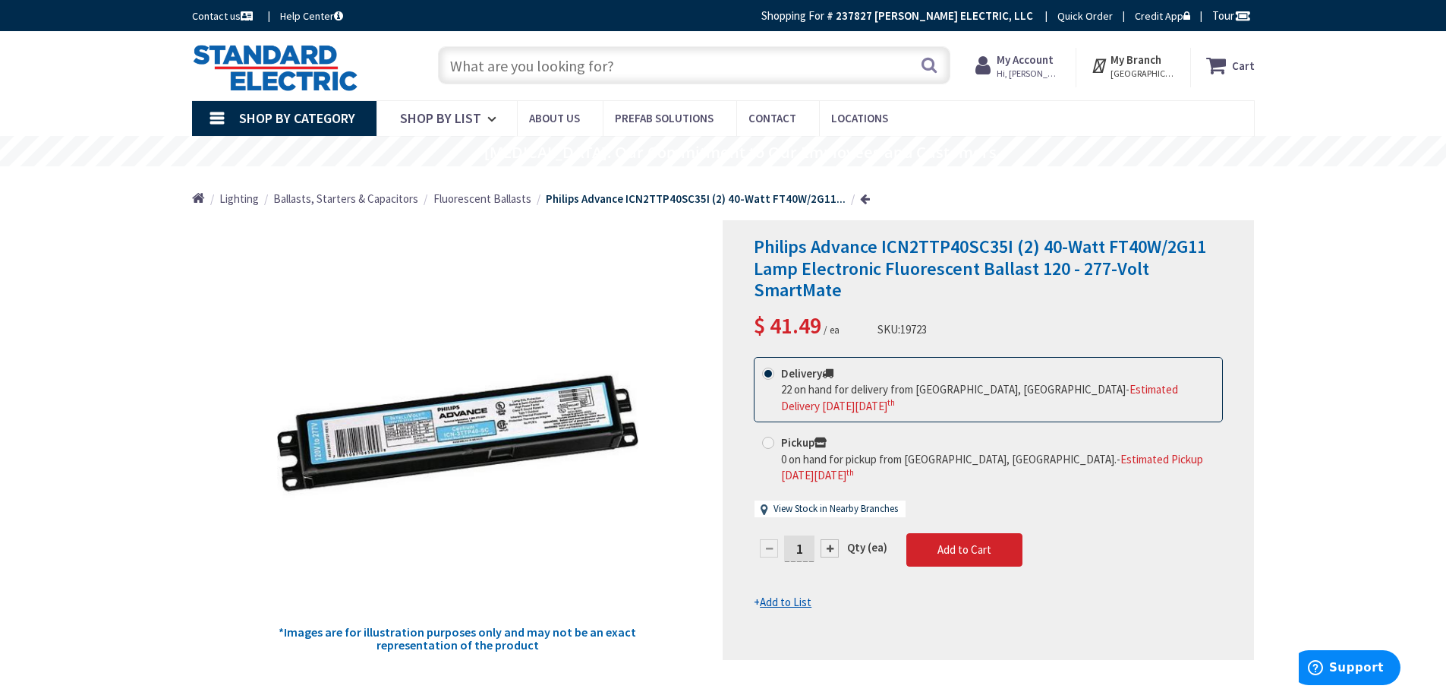
click at [562, 61] on input "text" at bounding box center [694, 65] width 512 height 38
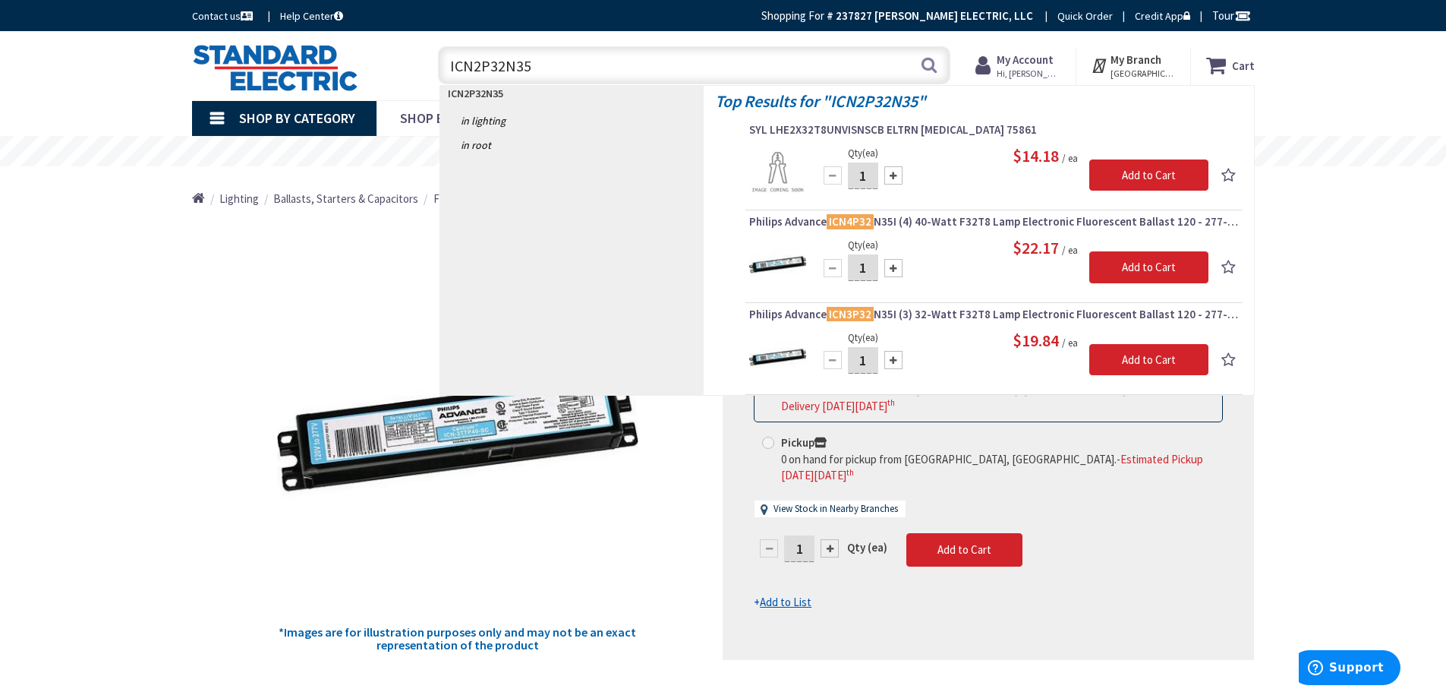
type input "ICN2P32N35I"
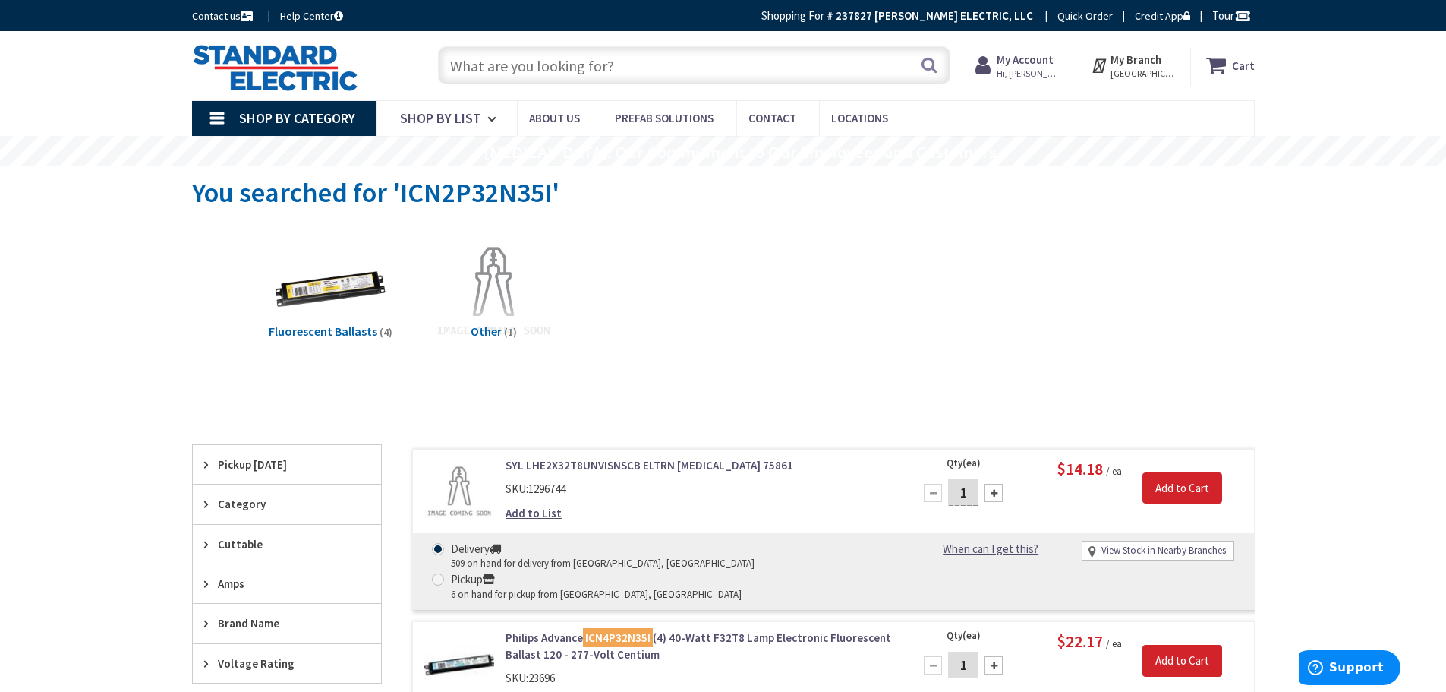
click at [534, 66] on input "text" at bounding box center [694, 65] width 512 height 38
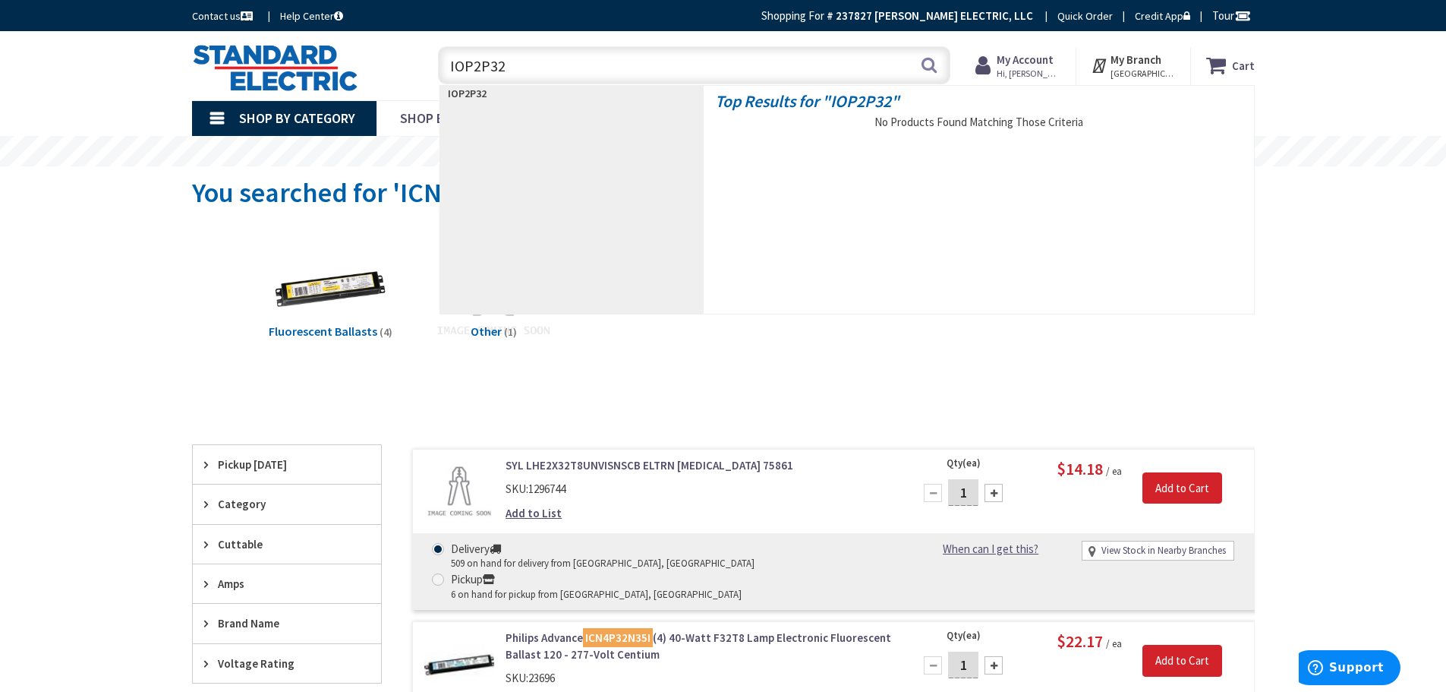
drag, startPoint x: 525, startPoint y: 61, endPoint x: 256, endPoint y: 81, distance: 270.2
click at [256, 81] on div "Toggle Nav IOP2P32 IOP2P32 Search Cart My Cart Close" at bounding box center [724, 65] width 1086 height 51
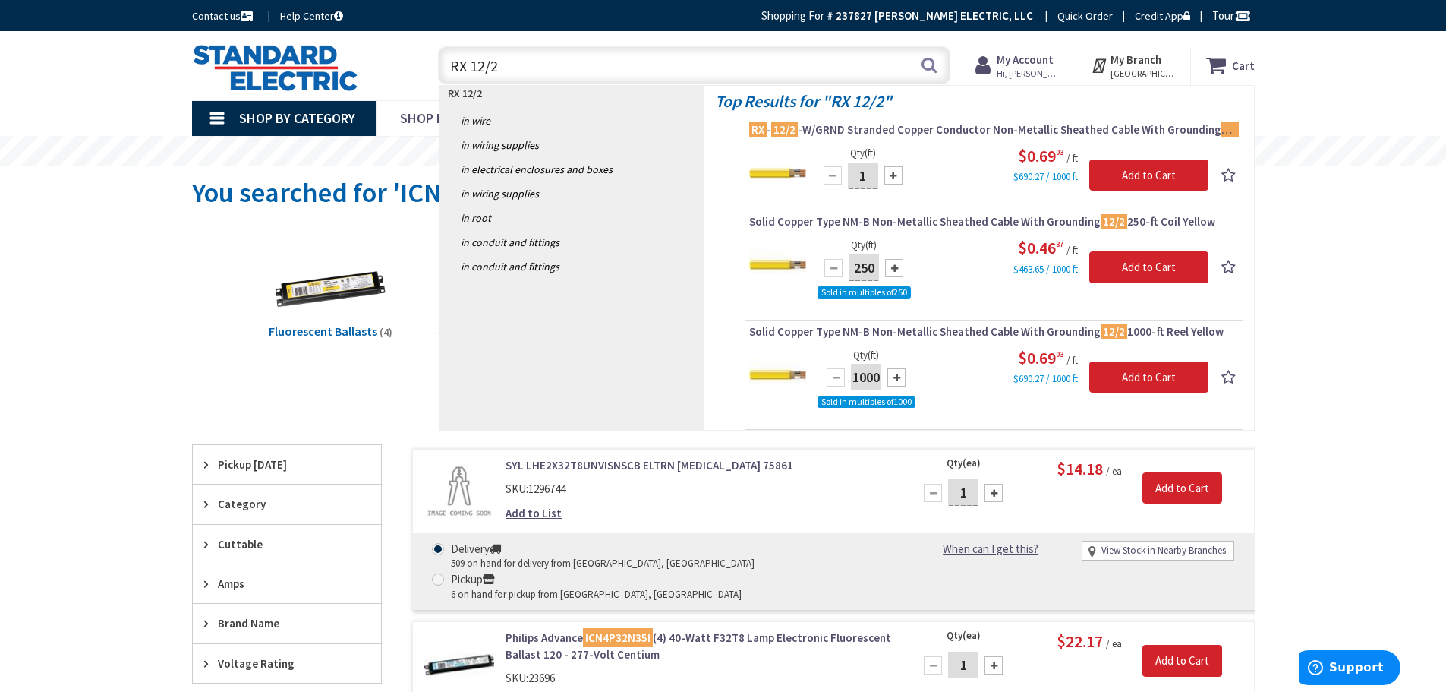
drag, startPoint x: 533, startPoint y: 66, endPoint x: 342, endPoint y: 67, distance: 190.6
click at [342, 67] on div "Toggle Nav RX 12/2 RX 12/2 Search Cart My Cart Close" at bounding box center [724, 65] width 1086 height 51
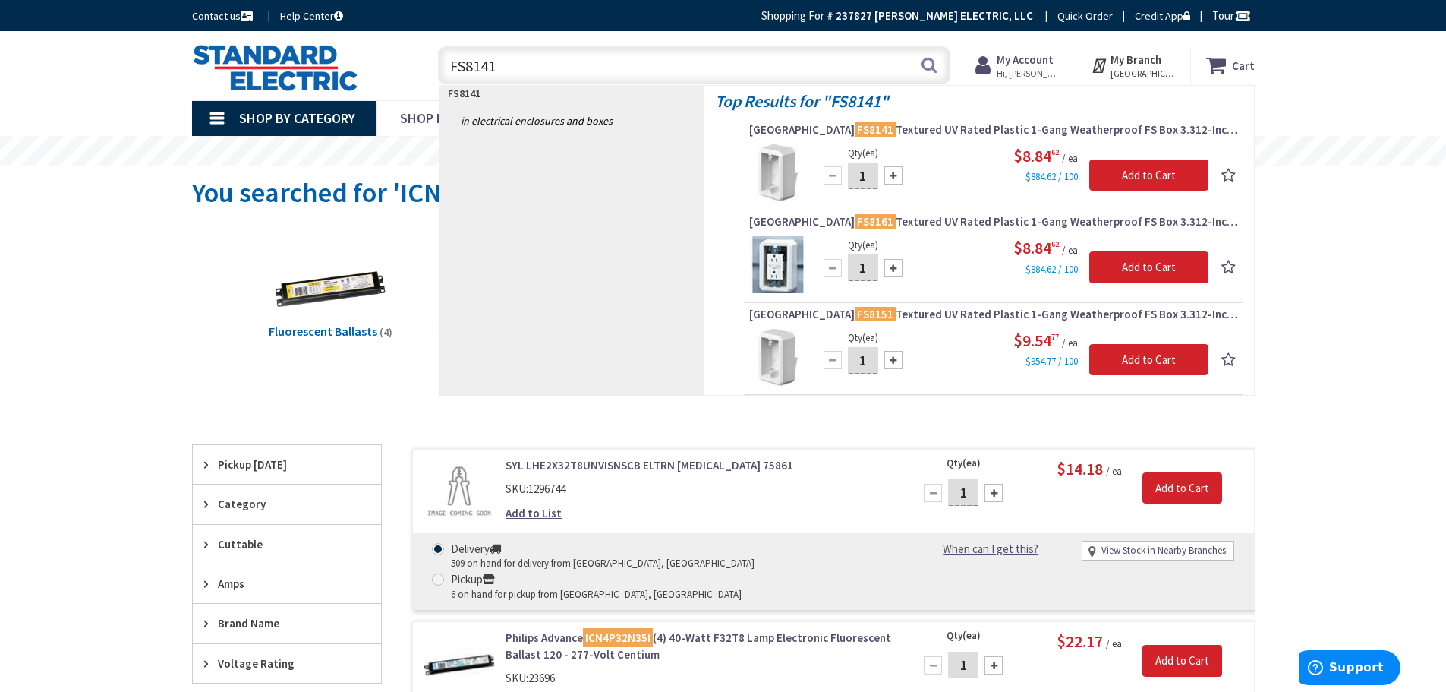
drag, startPoint x: 517, startPoint y: 63, endPoint x: 261, endPoint y: 83, distance: 256.6
click at [265, 82] on div "Toggle Nav FS8141 FS8141 Search Cart My Cart Close" at bounding box center [724, 65] width 1086 height 51
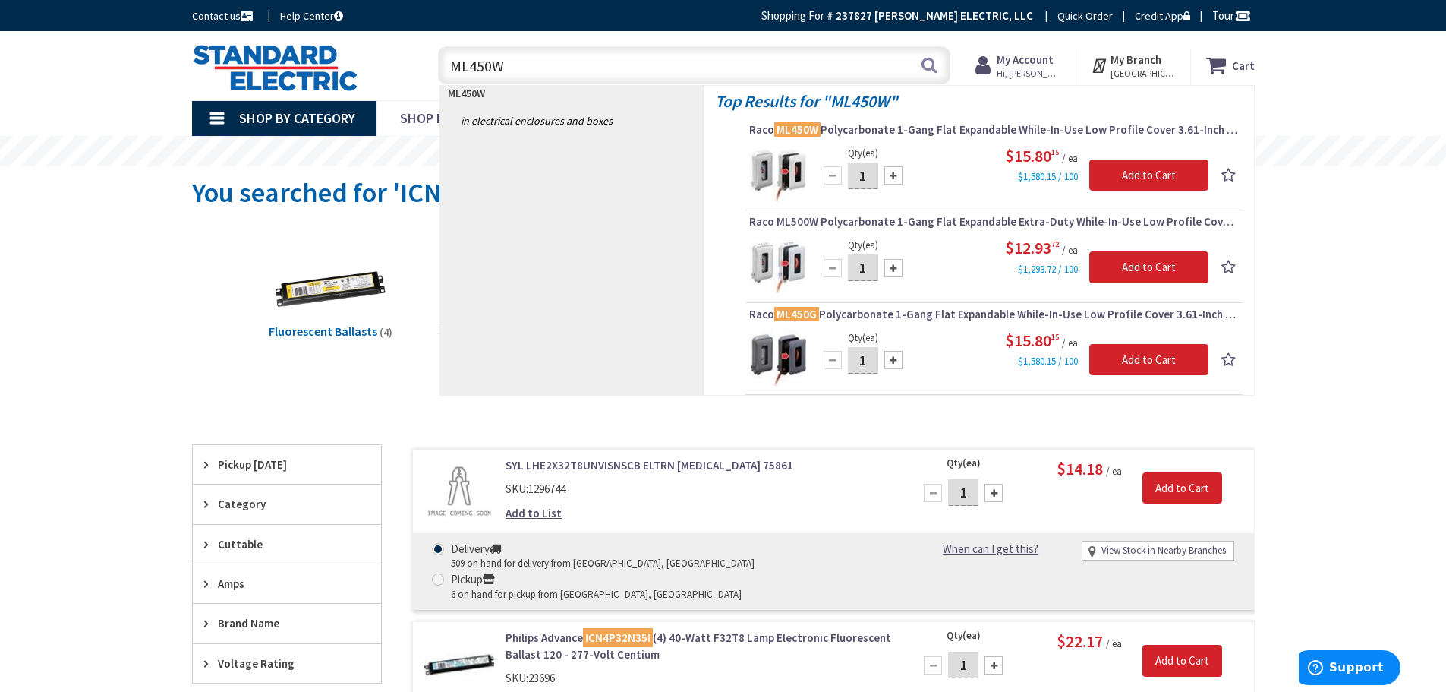
type input "ML450W"
